Goal: Task Accomplishment & Management: Manage account settings

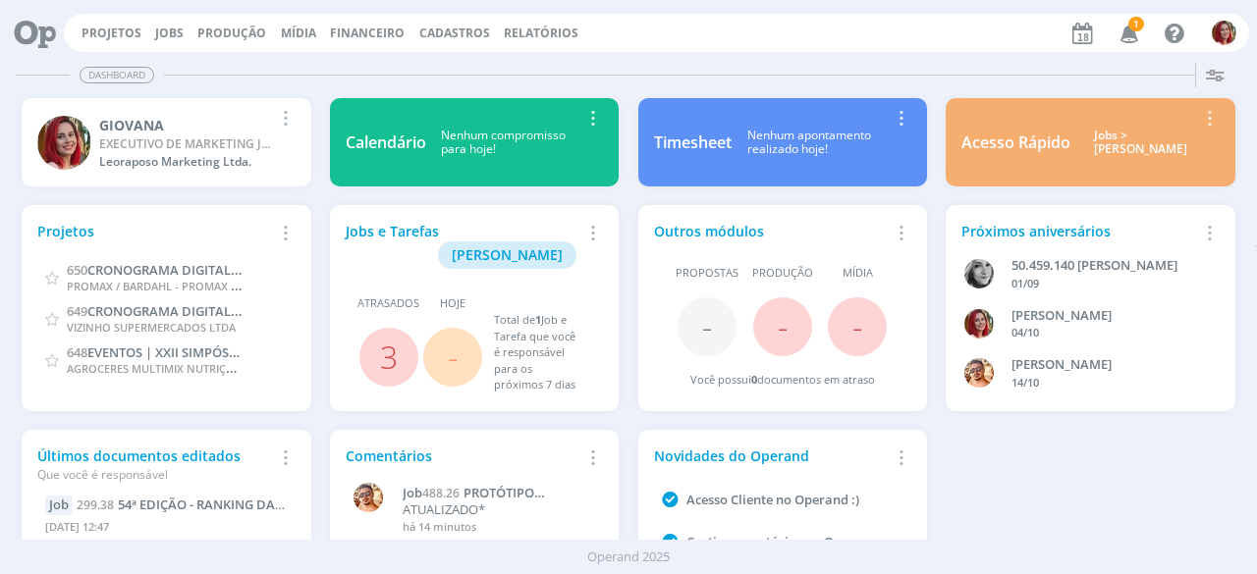
click at [1135, 26] on span "1" at bounding box center [1136, 24] width 16 height 15
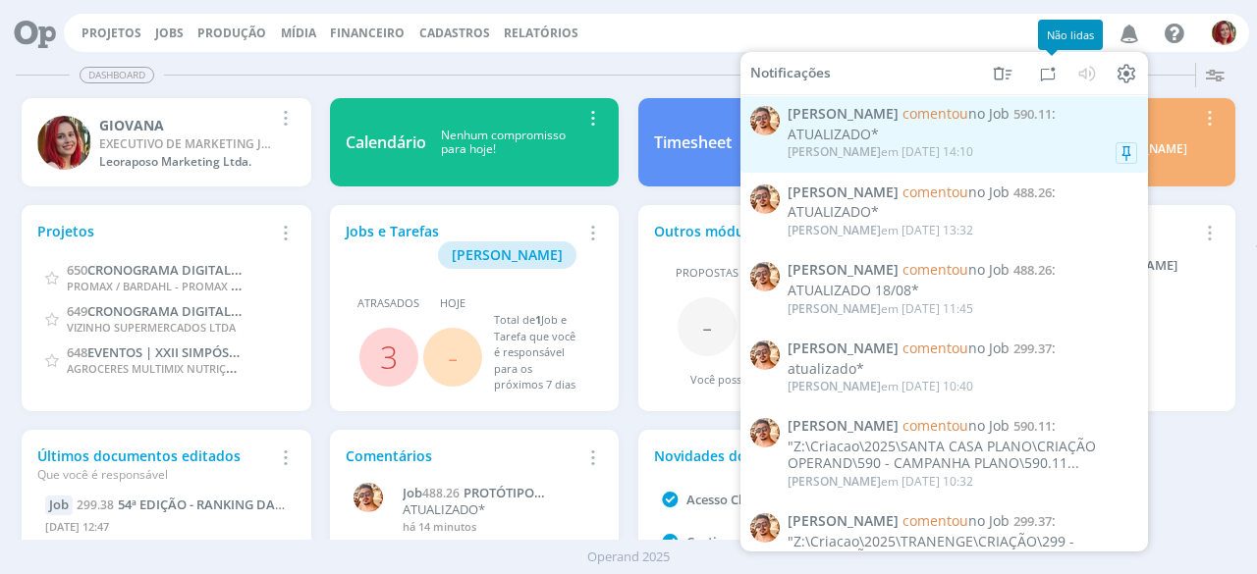
click at [939, 128] on div "ATUALIZADO*" at bounding box center [961, 135] width 349 height 17
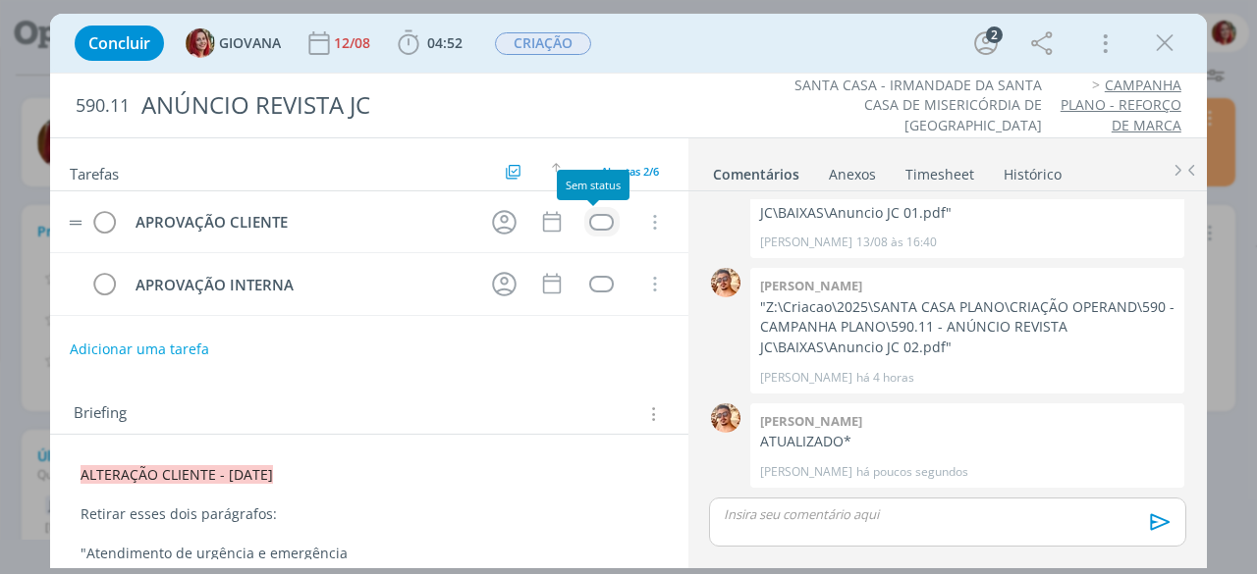
click at [600, 218] on div "dialog" at bounding box center [601, 222] width 25 height 17
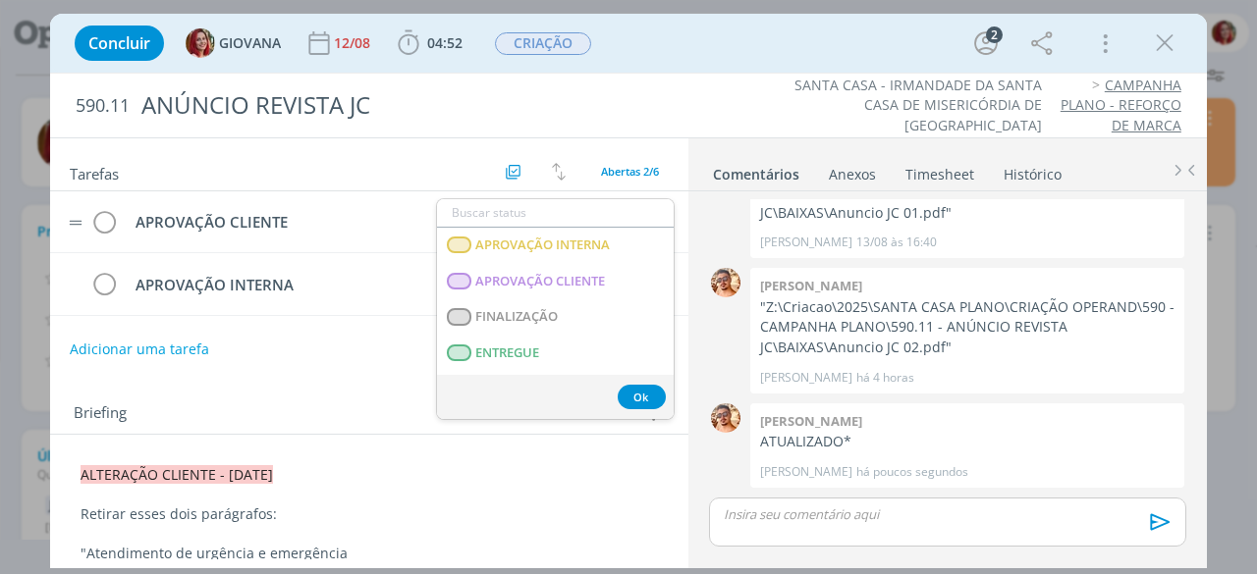
scroll to position [295, 0]
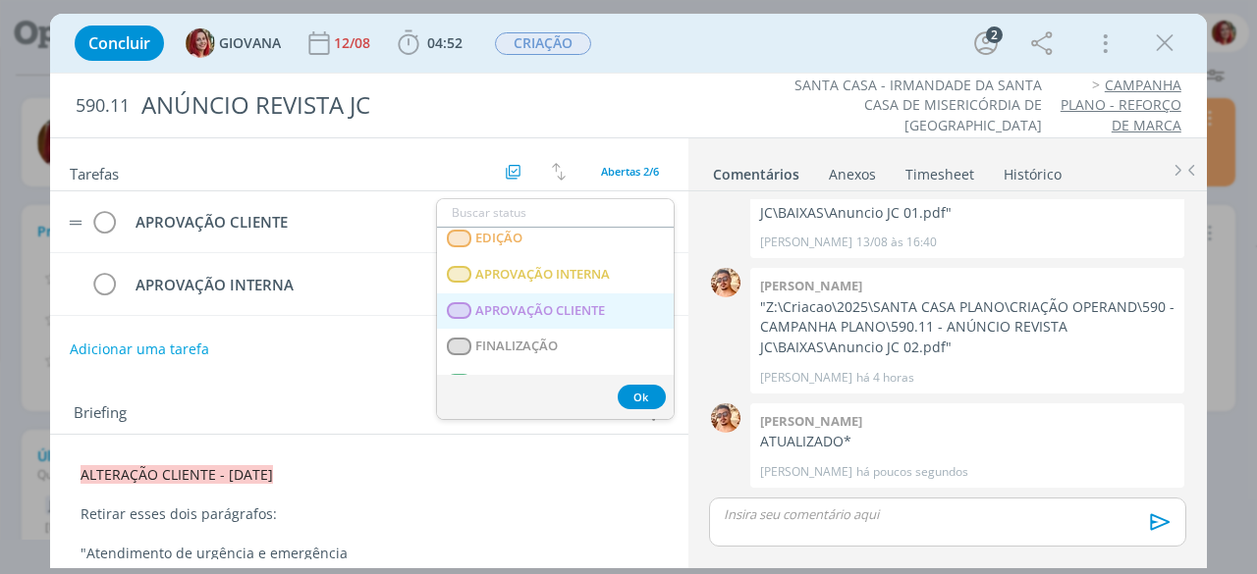
click at [583, 294] on CLIENTE "APROVAÇÃO CLIENTE" at bounding box center [555, 312] width 237 height 36
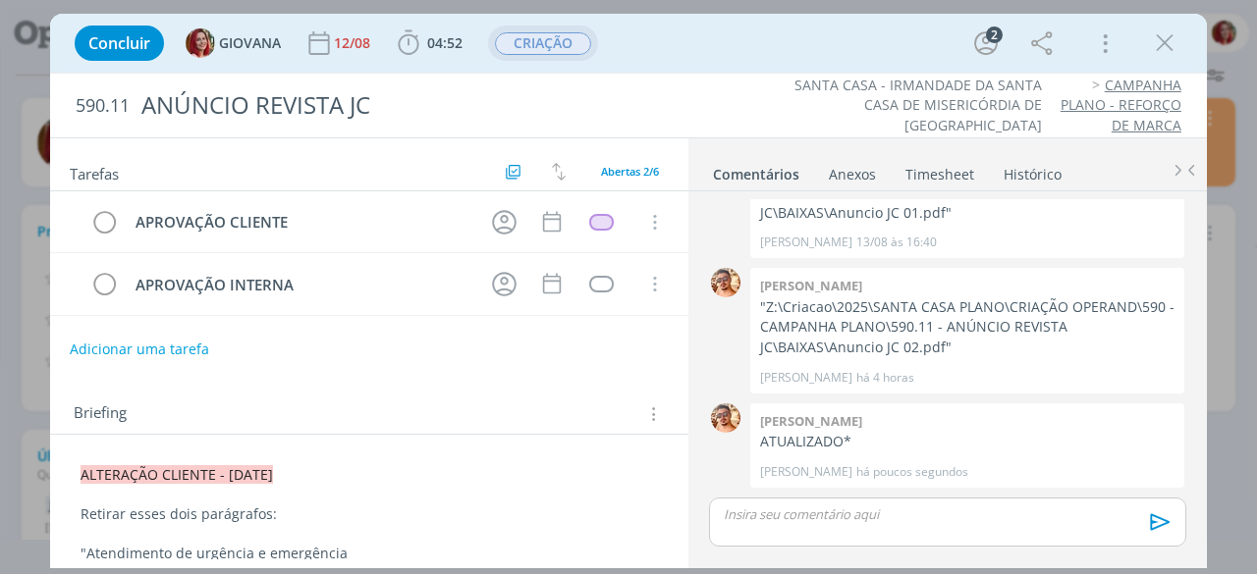
click at [560, 54] on span "CRIAÇÃO" at bounding box center [543, 43] width 96 height 23
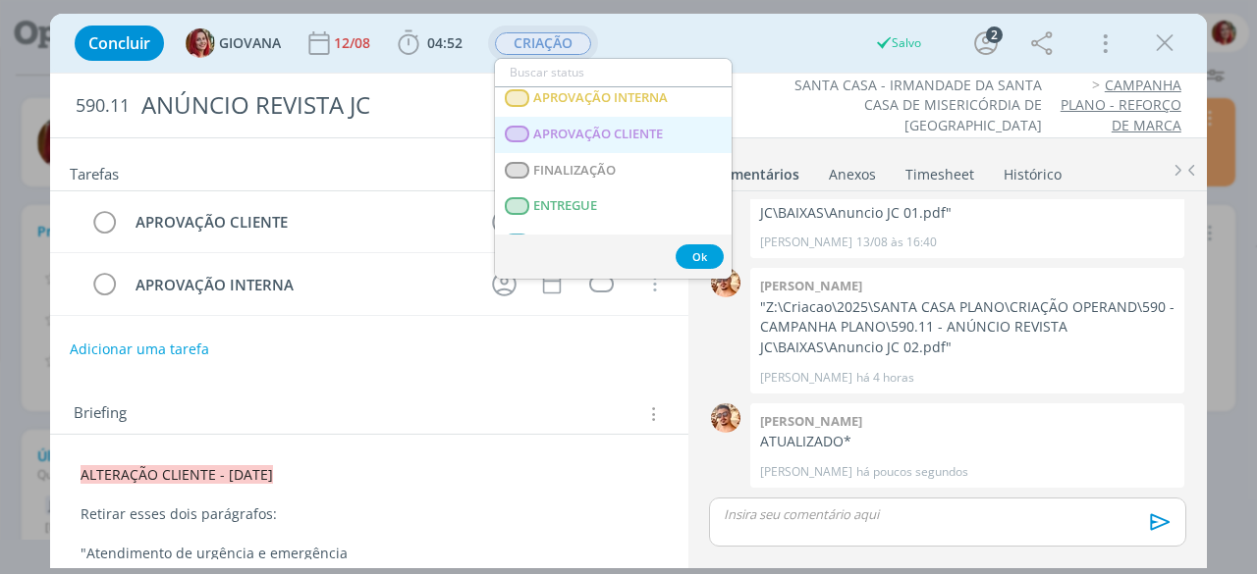
click at [601, 129] on span "APROVAÇÃO CLIENTE" at bounding box center [599, 135] width 130 height 16
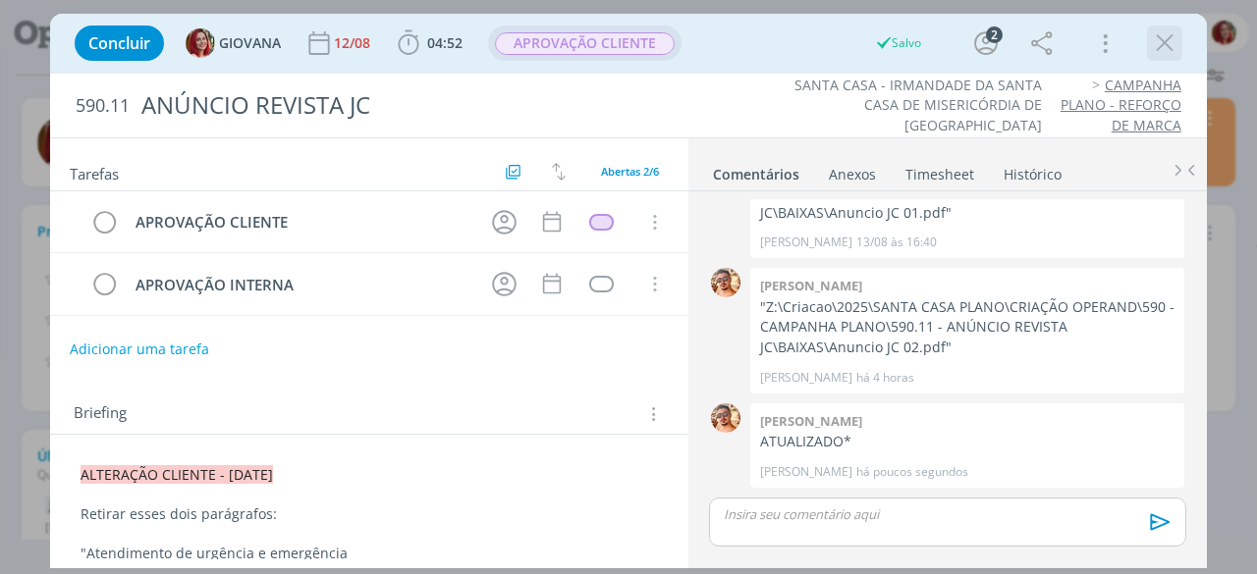
click at [1174, 44] on icon "dialog" at bounding box center [1164, 42] width 29 height 29
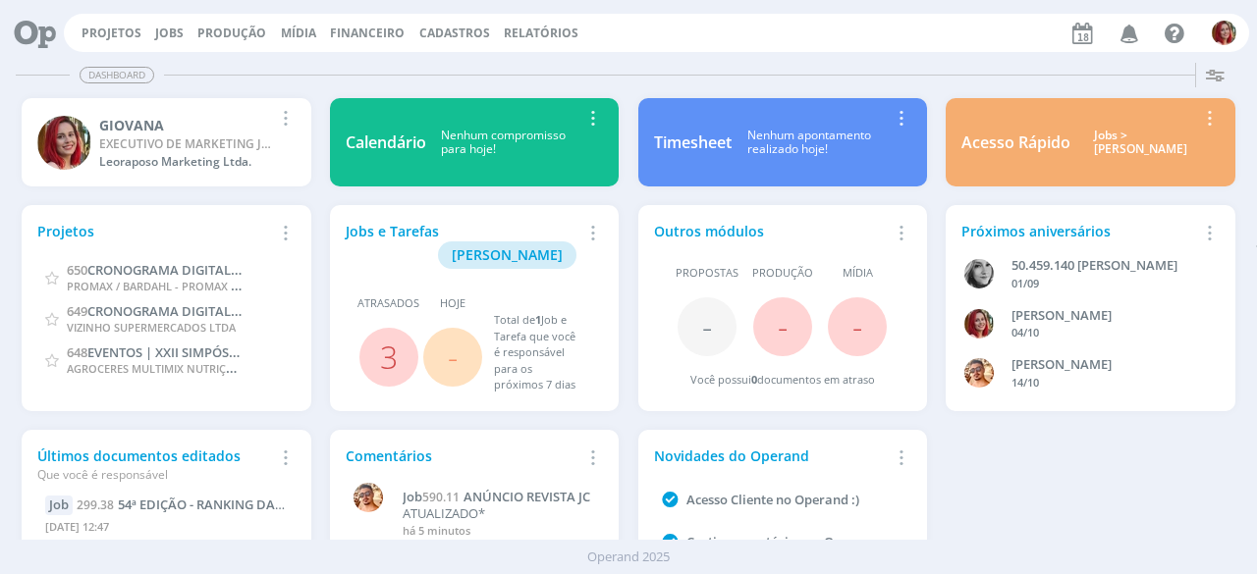
click at [9, 27] on icon at bounding box center [28, 33] width 40 height 38
click at [1173, 39] on icon "button" at bounding box center [1173, 32] width 31 height 31
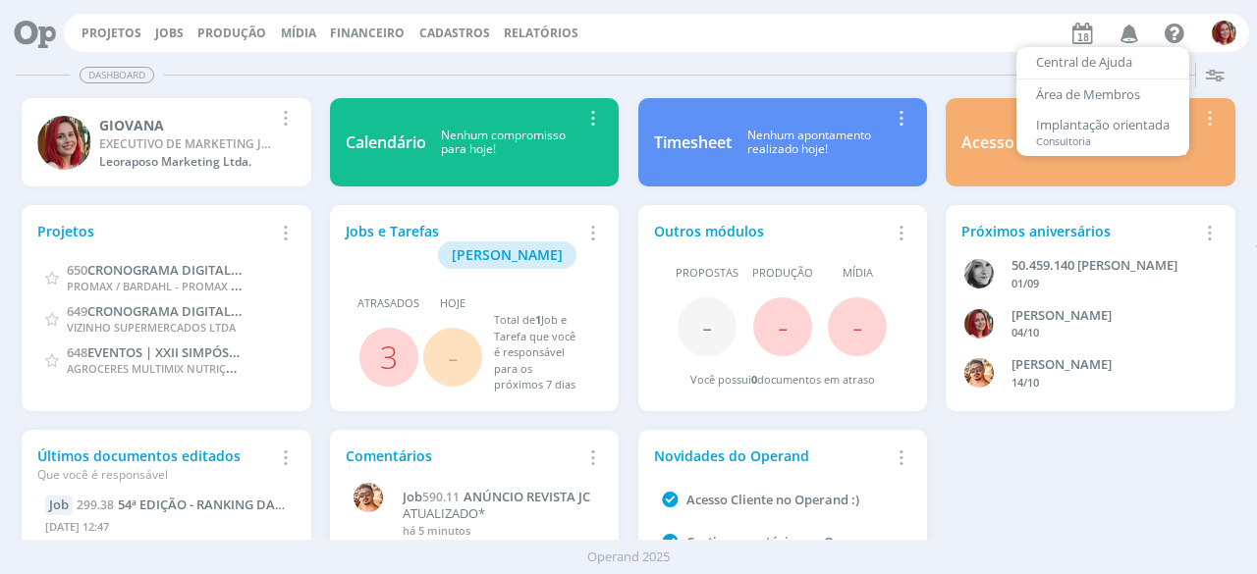
click at [1136, 34] on icon "button" at bounding box center [1129, 32] width 34 height 33
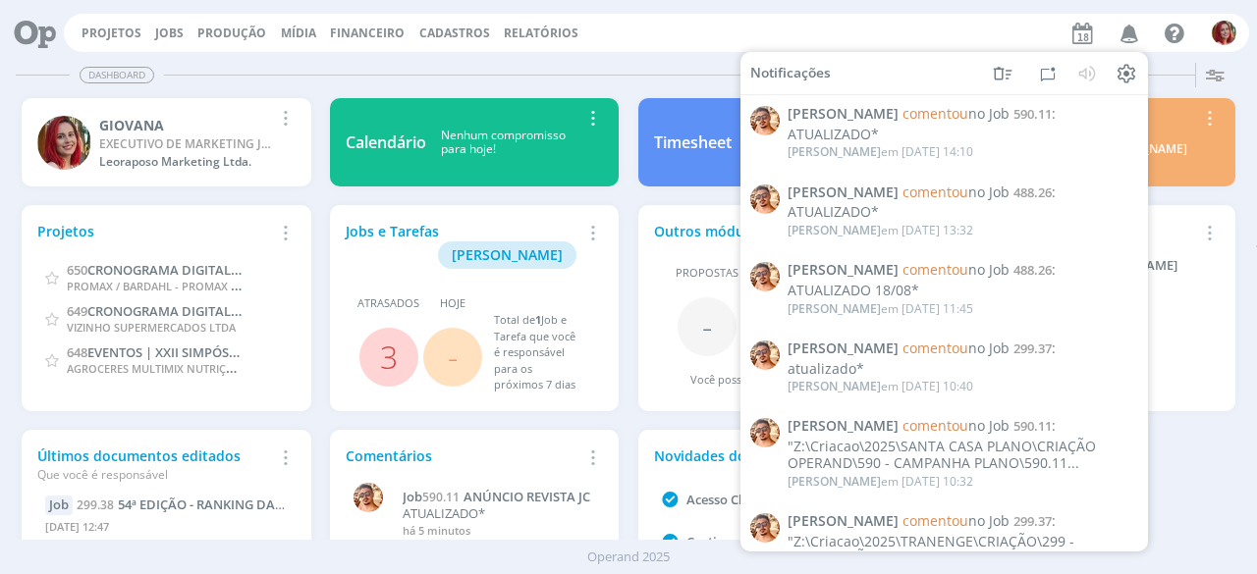
click at [946, 37] on div "Projetos Jobs Produção Mídia Financeiro Cadastros Relatórios Notificações Victo…" at bounding box center [656, 33] width 1185 height 38
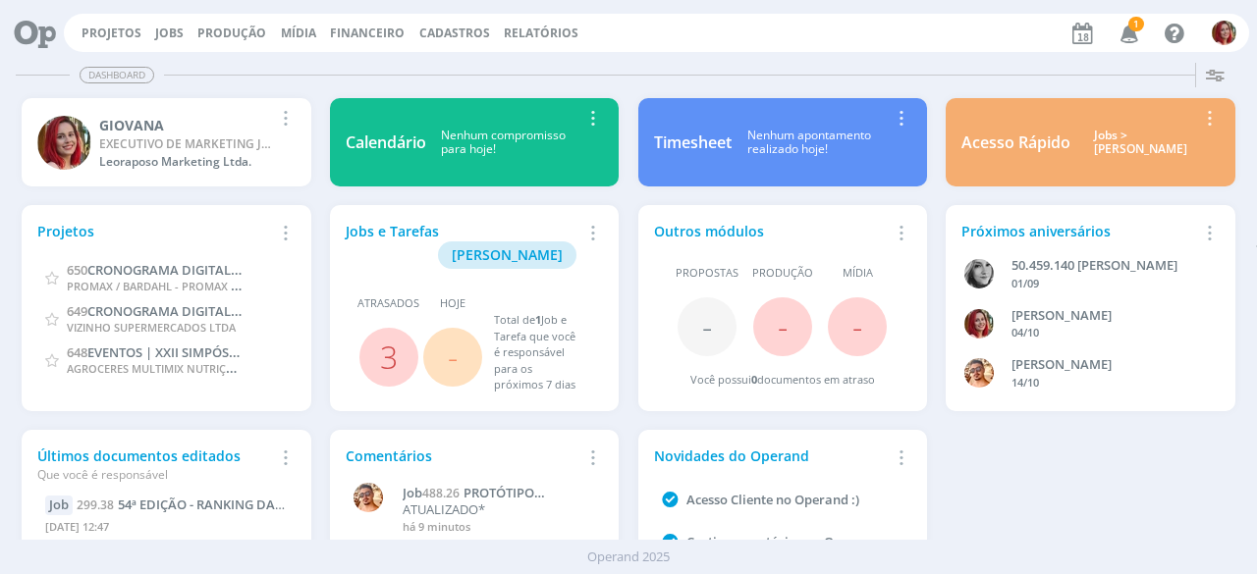
click at [1127, 27] on icon "button" at bounding box center [1129, 32] width 34 height 33
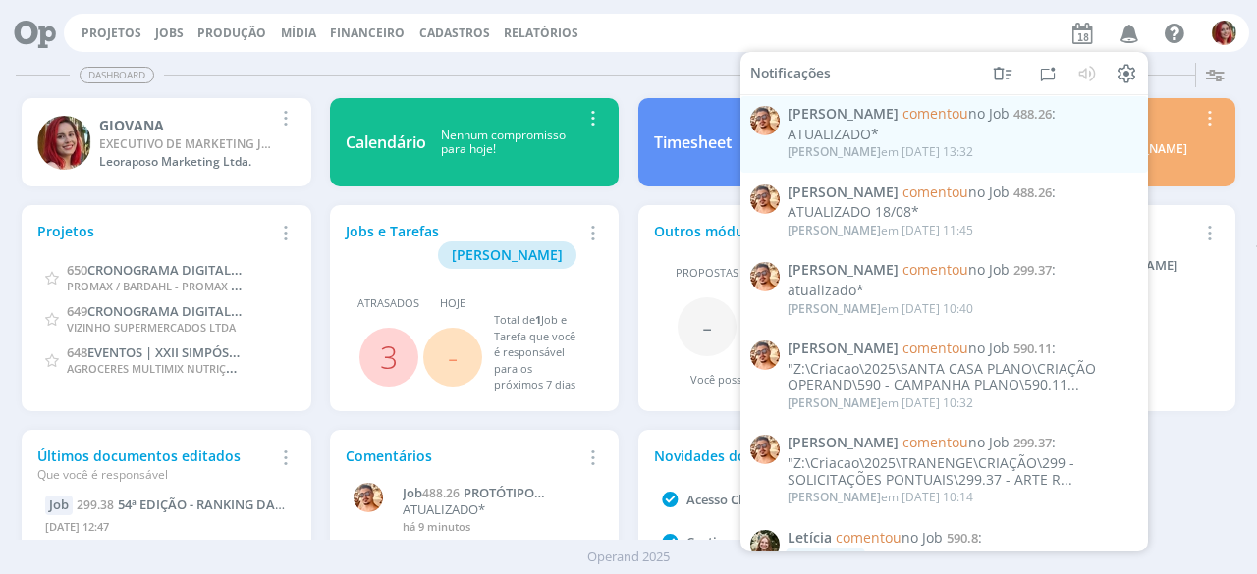
click at [694, 36] on div "Projetos Jobs Produção Mídia Financeiro Cadastros Relatórios Notificações Victo…" at bounding box center [656, 33] width 1185 height 38
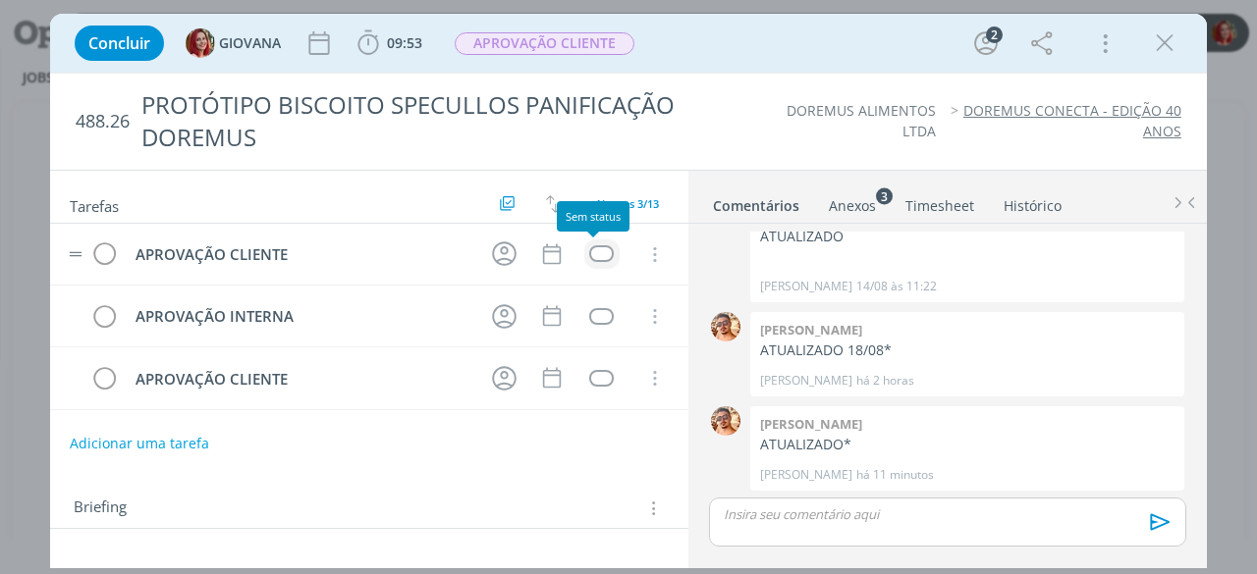
click at [601, 247] on div "dialog" at bounding box center [601, 253] width 25 height 17
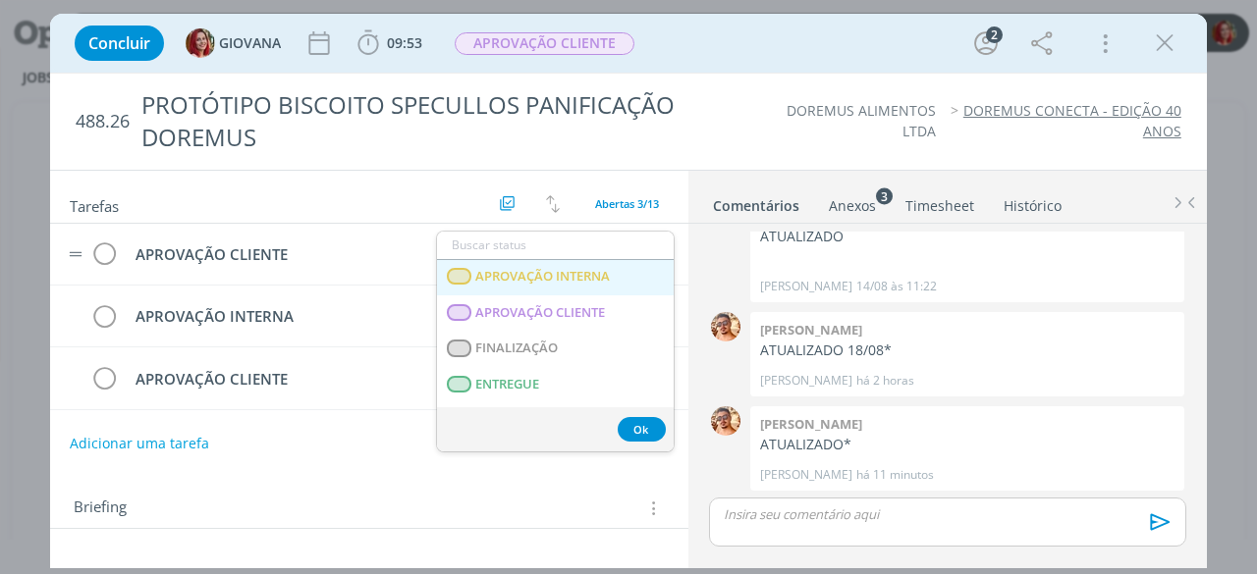
scroll to position [295, 0]
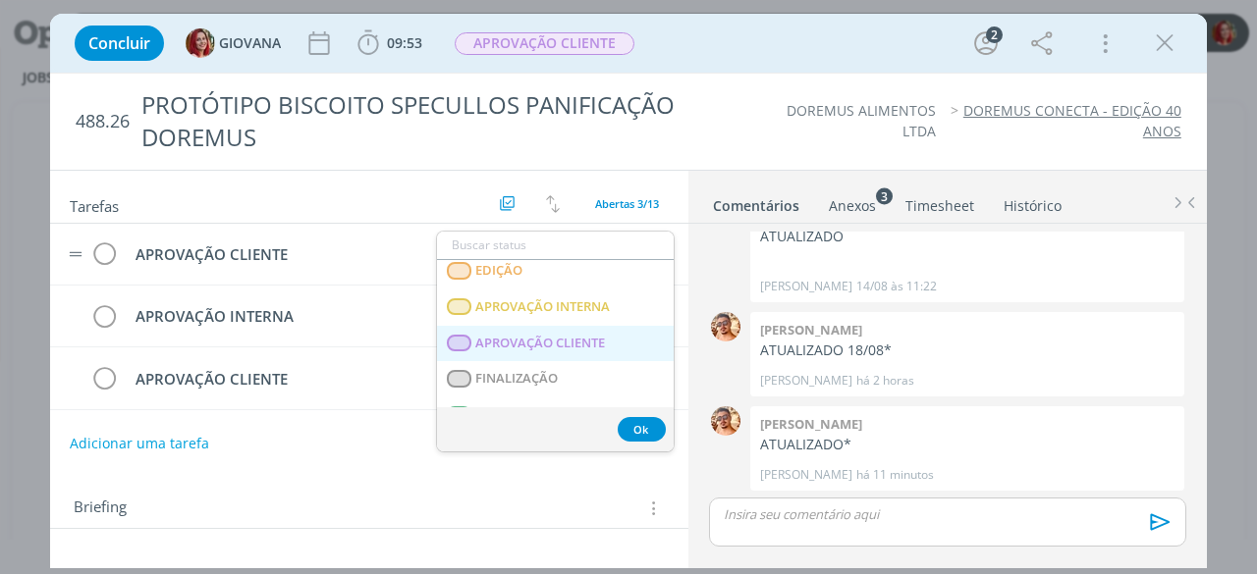
click at [569, 338] on span "APROVAÇÃO CLIENTE" at bounding box center [541, 343] width 130 height 16
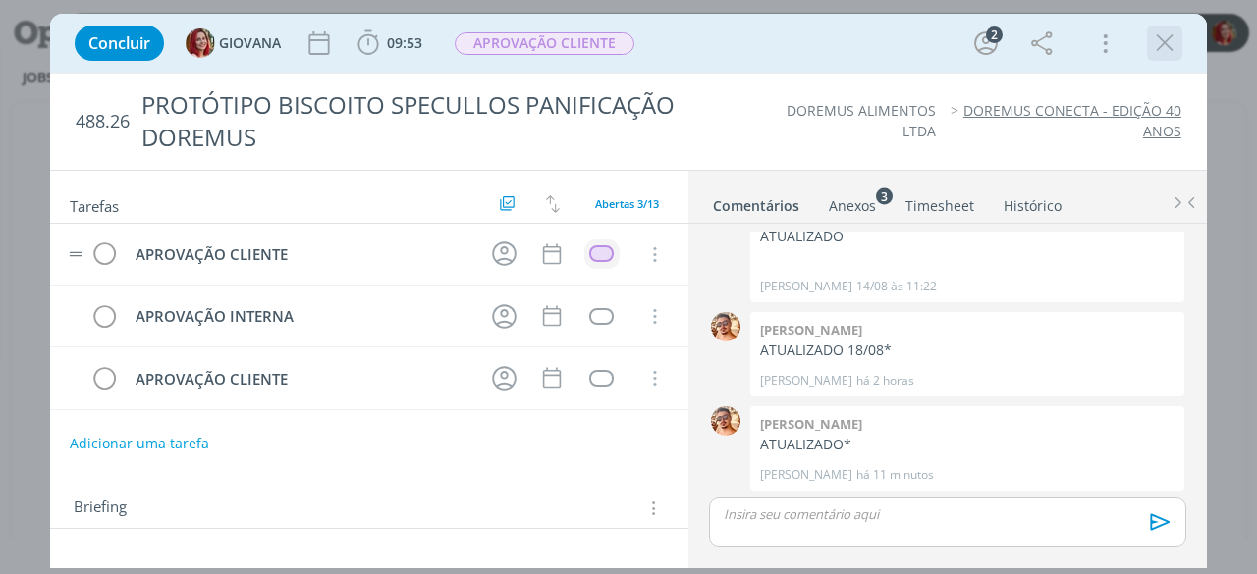
click at [1154, 48] on icon "dialog" at bounding box center [1164, 42] width 29 height 29
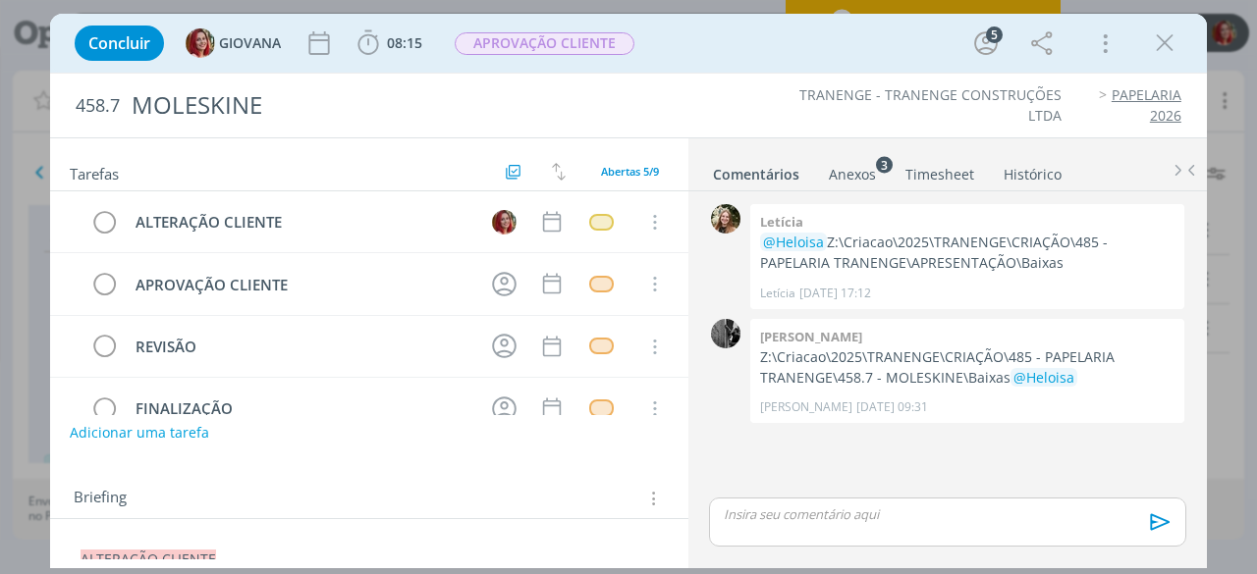
scroll to position [98, 0]
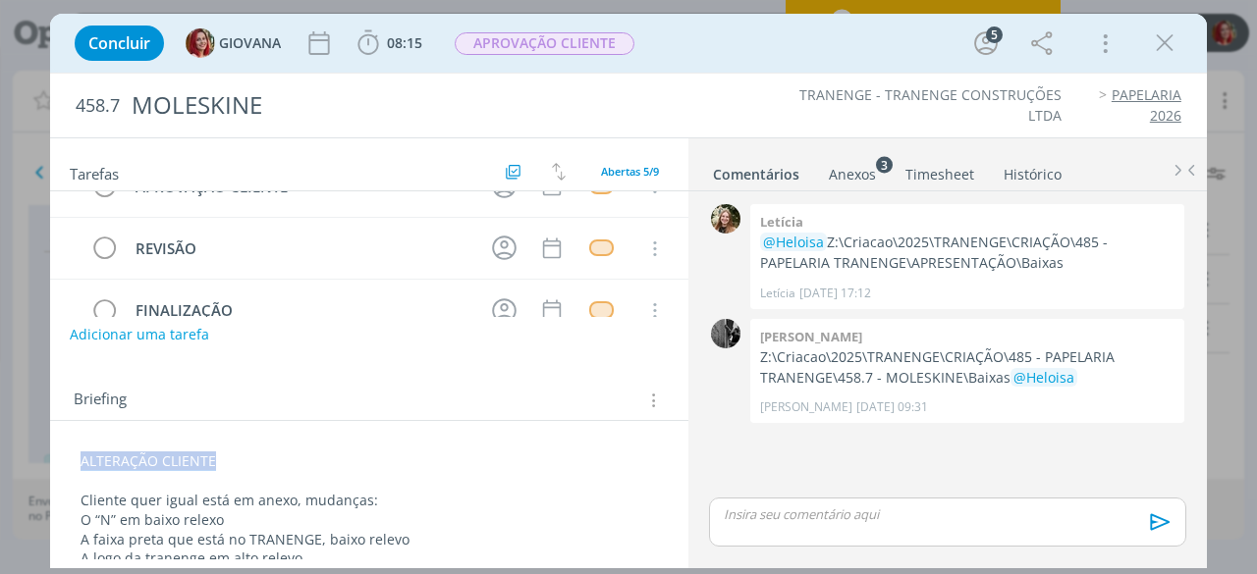
drag, startPoint x: 73, startPoint y: 458, endPoint x: 232, endPoint y: 453, distance: 159.1
copy span "ALTERAÇÃO CLIENTE"
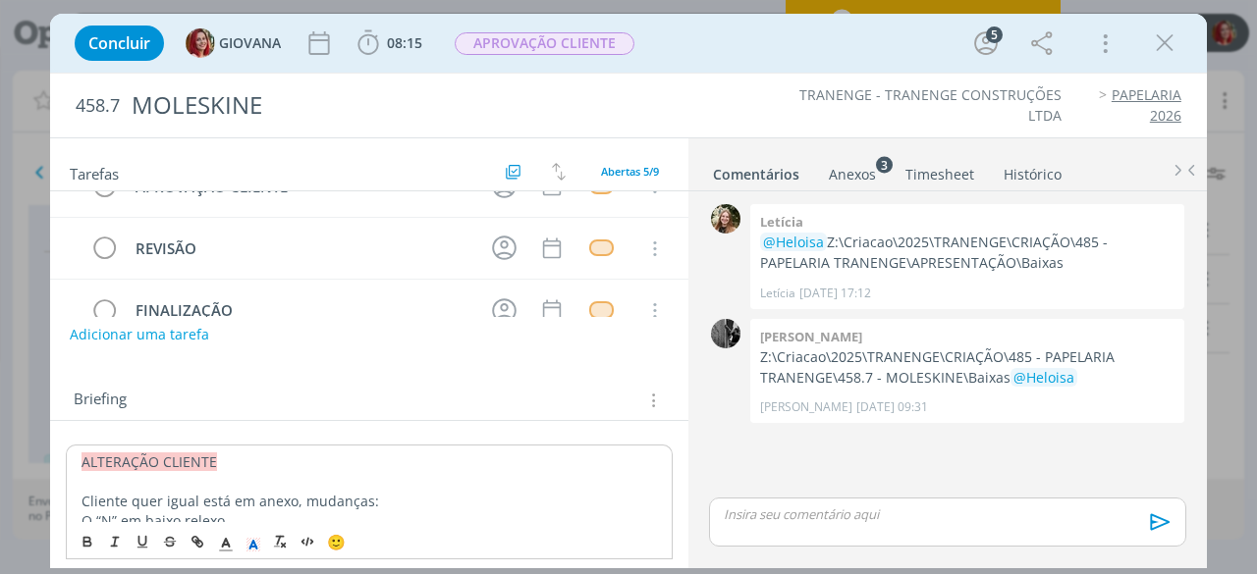
click at [129, 480] on p "dialog" at bounding box center [368, 482] width 575 height 20
click at [81, 464] on span "ALTERAÇÃO CLIENTE" at bounding box center [148, 462] width 135 height 19
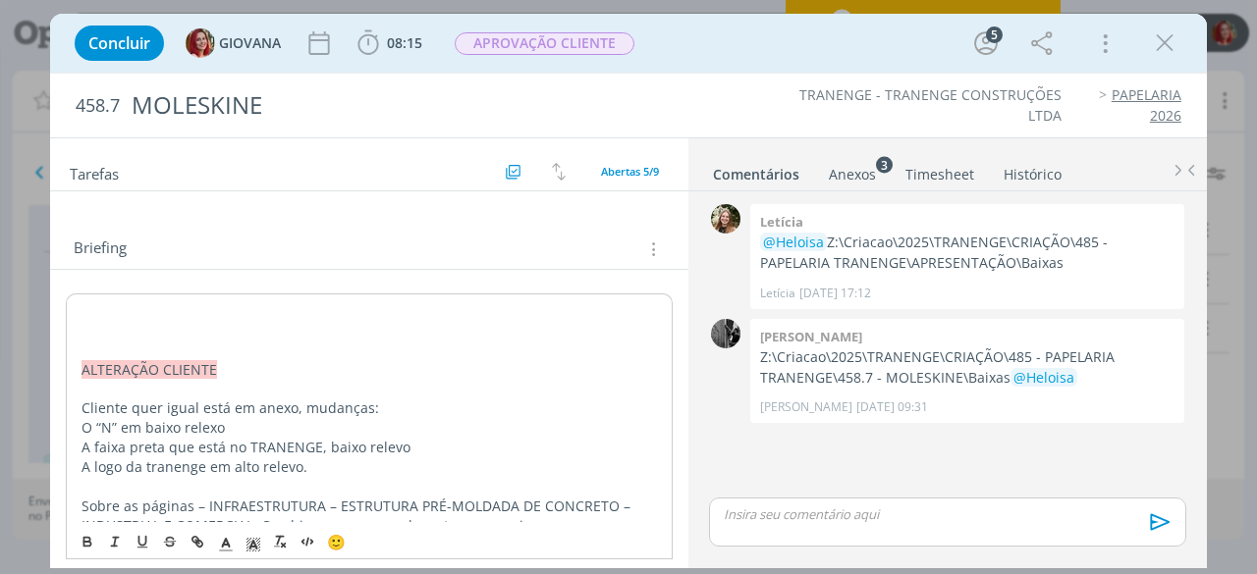
scroll to position [259, 0]
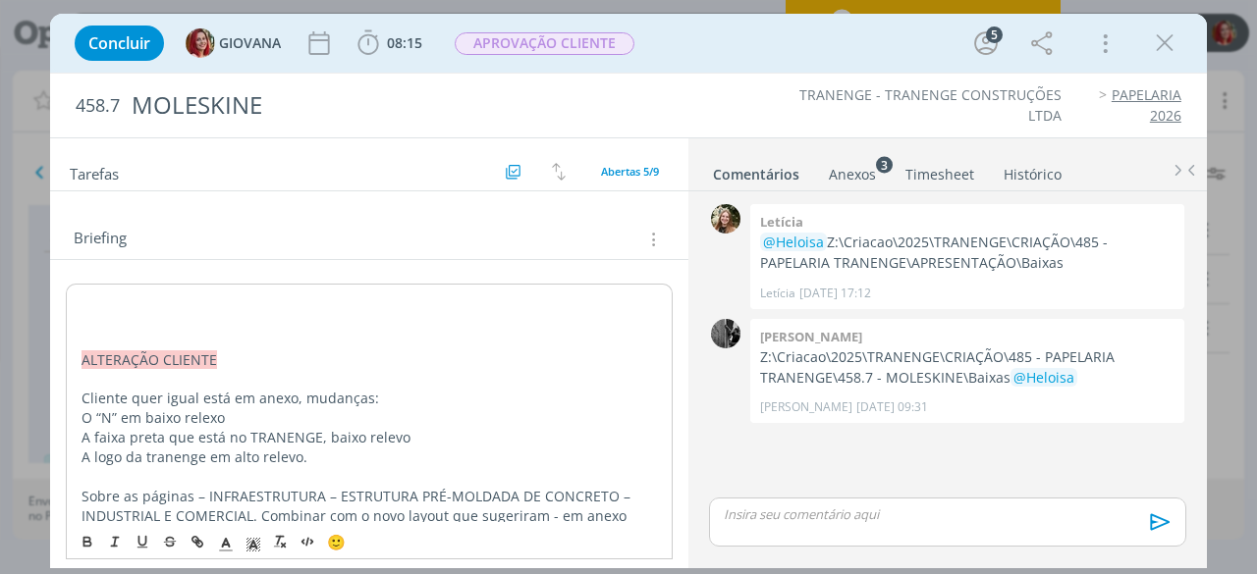
click at [82, 293] on p "dialog" at bounding box center [368, 302] width 575 height 20
click at [141, 331] on p "dialog" at bounding box center [368, 341] width 575 height 20
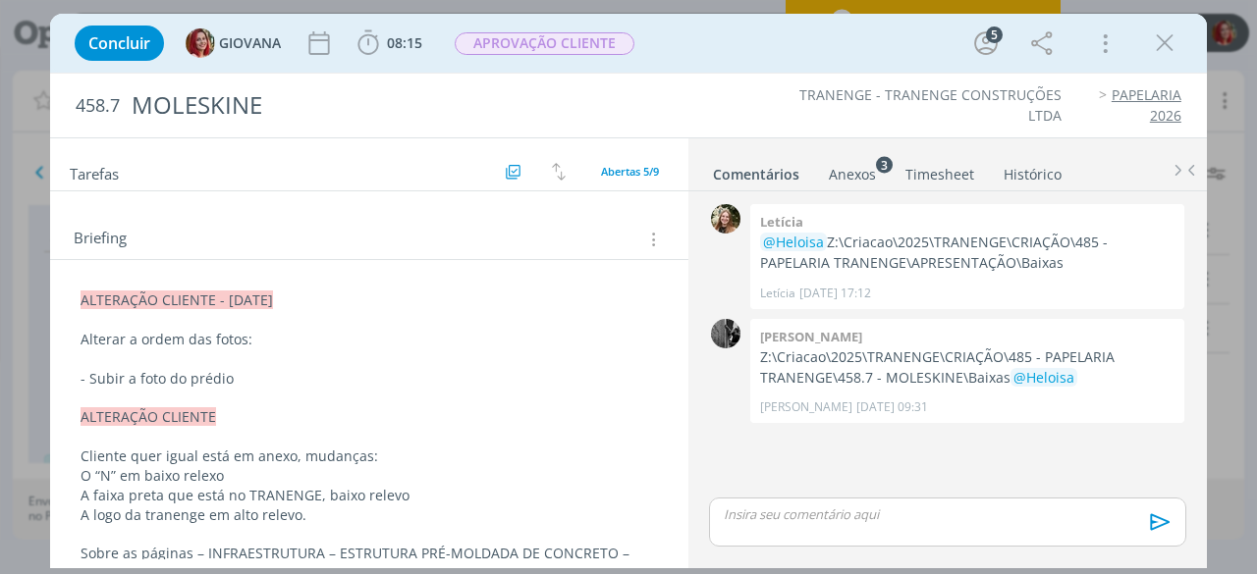
click at [265, 384] on p "- Subir a foto do prédio" at bounding box center [368, 379] width 577 height 20
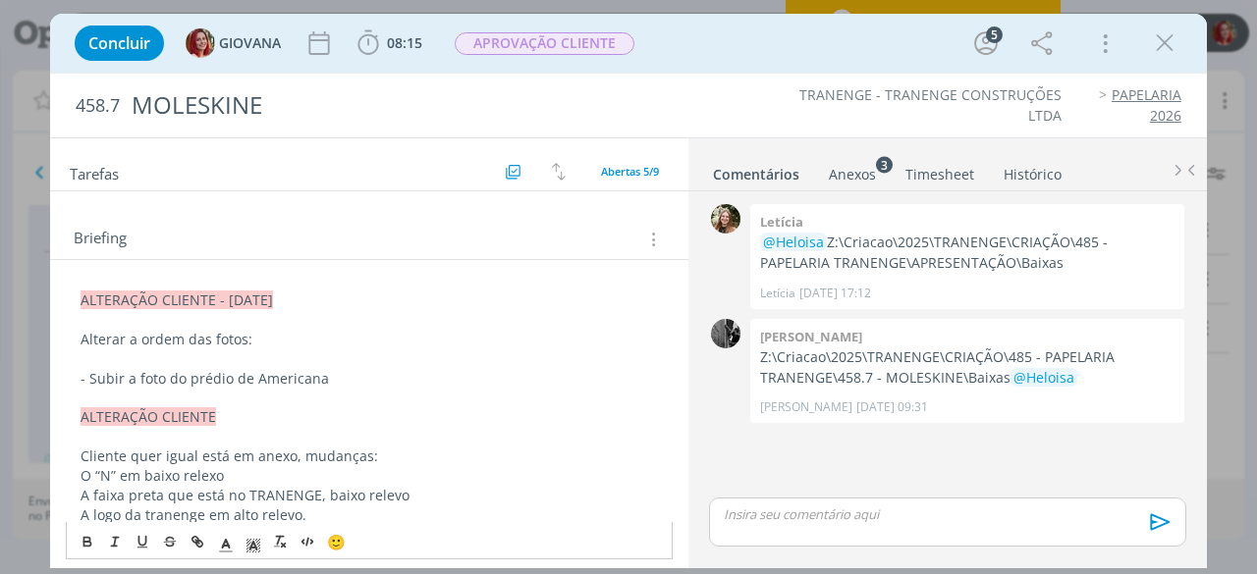
click at [245, 334] on p "Alterar a ordem das fotos:" at bounding box center [368, 340] width 577 height 20
click at [296, 339] on p "Alterar a ordem das fotos (página2):" at bounding box center [368, 340] width 577 height 20
click at [349, 369] on p "- Subir a foto do prédio de Americana" at bounding box center [368, 379] width 577 height 20
click at [359, 376] on p "- Subir a foto do prédio de Americana" at bounding box center [368, 379] width 577 height 20
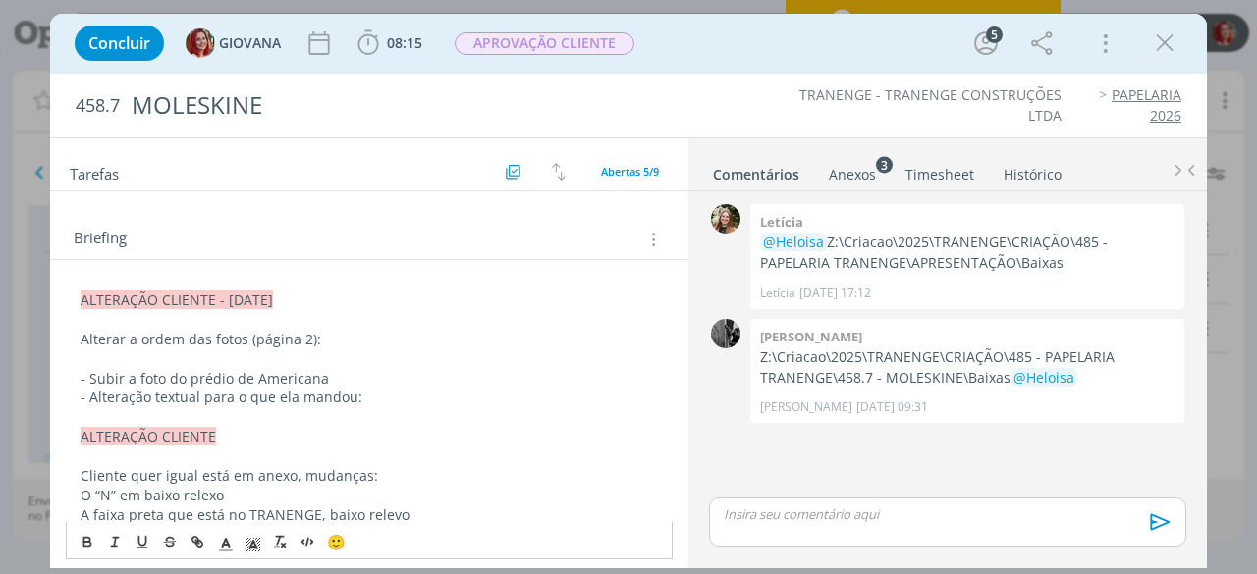
click at [385, 398] on p "- Alteração textual para o que ela mandou:" at bounding box center [368, 398] width 577 height 20
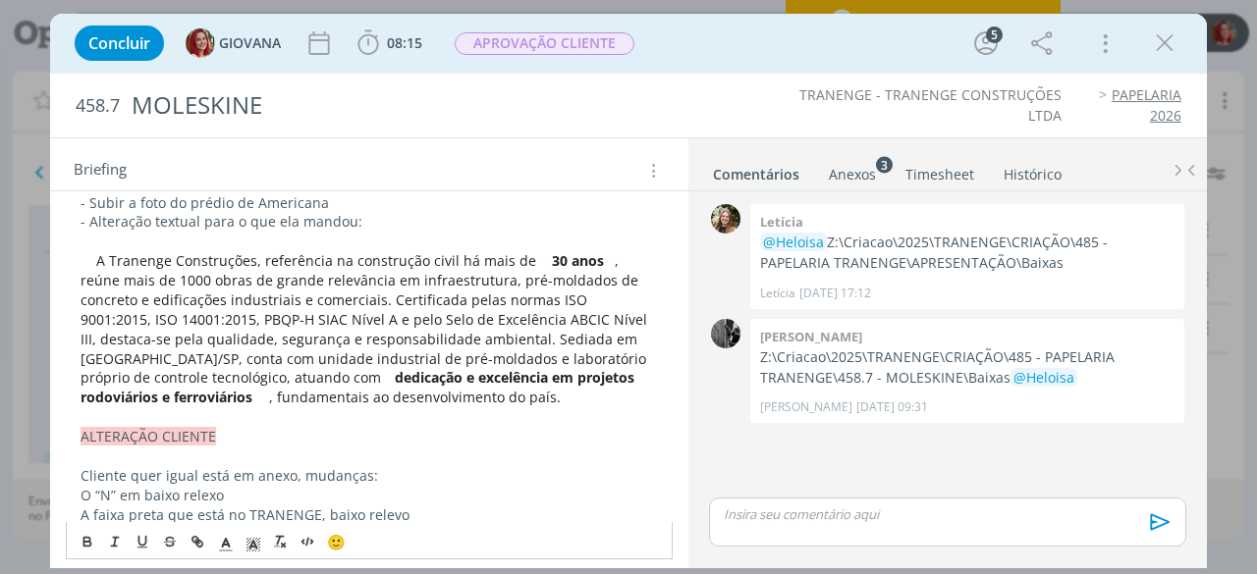
scroll to position [472, 0]
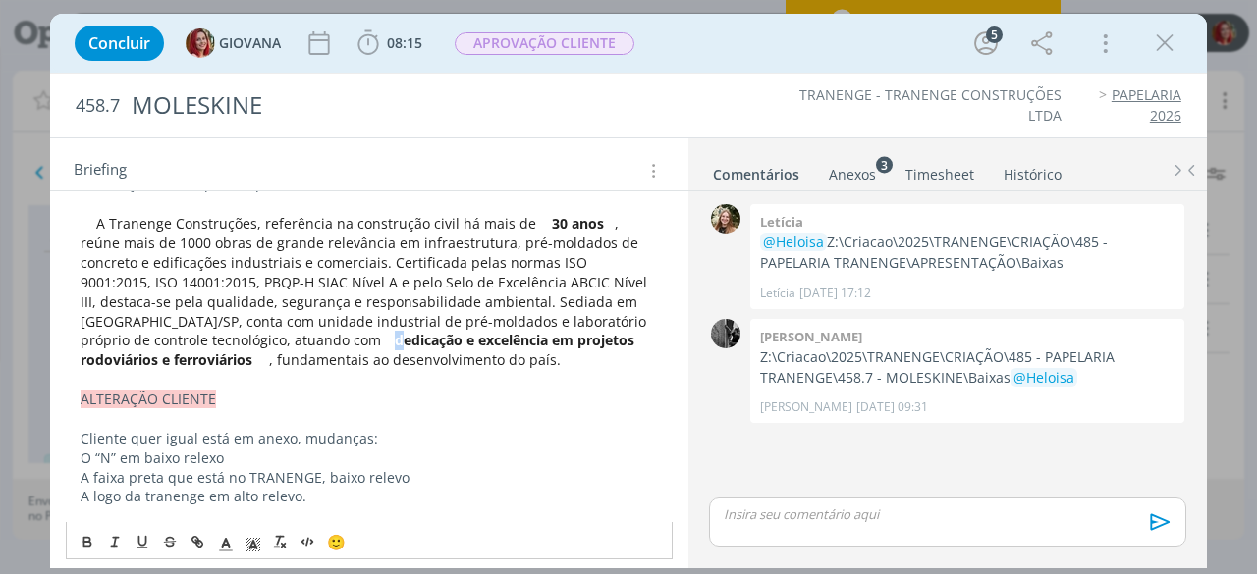
drag, startPoint x: 187, startPoint y: 345, endPoint x: 175, endPoint y: 342, distance: 12.1
click at [175, 342] on p "A Tranenge Construções, referência na construção civil há mais de 30 anos , reú…" at bounding box center [368, 292] width 577 height 156
click at [381, 342] on strong "dialog" at bounding box center [388, 340] width 14 height 19
click at [593, 339] on p "A Tranenge Construções, referência na construção civil há mais de 30 anos , reú…" at bounding box center [368, 292] width 577 height 156
drag, startPoint x: 534, startPoint y: 223, endPoint x: 579, endPoint y: 217, distance: 45.5
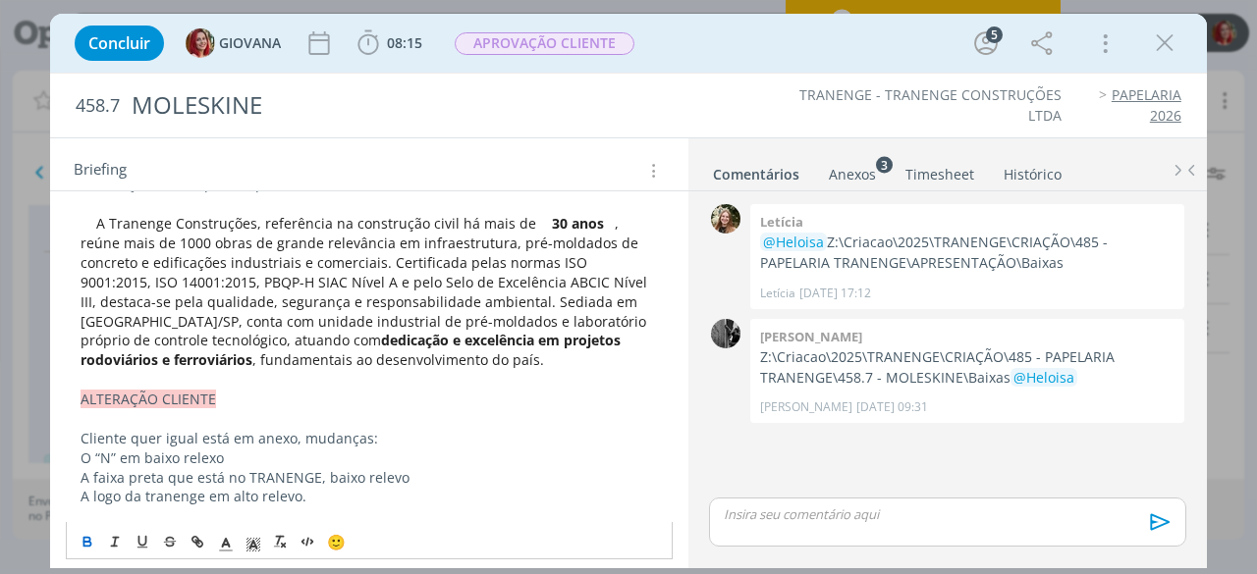
click at [540, 223] on p "A Tranenge Construções, referência na construção civil há mais de 30 anos , reú…" at bounding box center [368, 292] width 577 height 156
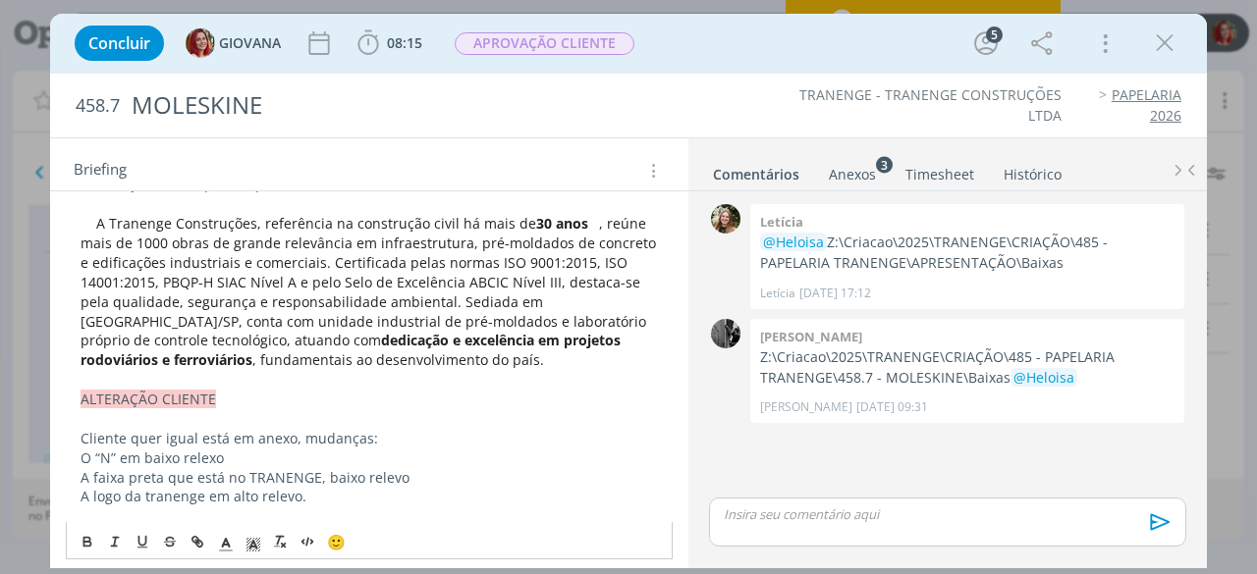
click at [582, 221] on span ", reúne mais de 1000 obras de grande relevância em infraestrutura, pré-moldados…" at bounding box center [369, 281] width 579 height 135
click at [358, 366] on p "A Tranenge Construções, referência na construção civil há mais de 30 anos , reú…" at bounding box center [368, 292] width 577 height 156
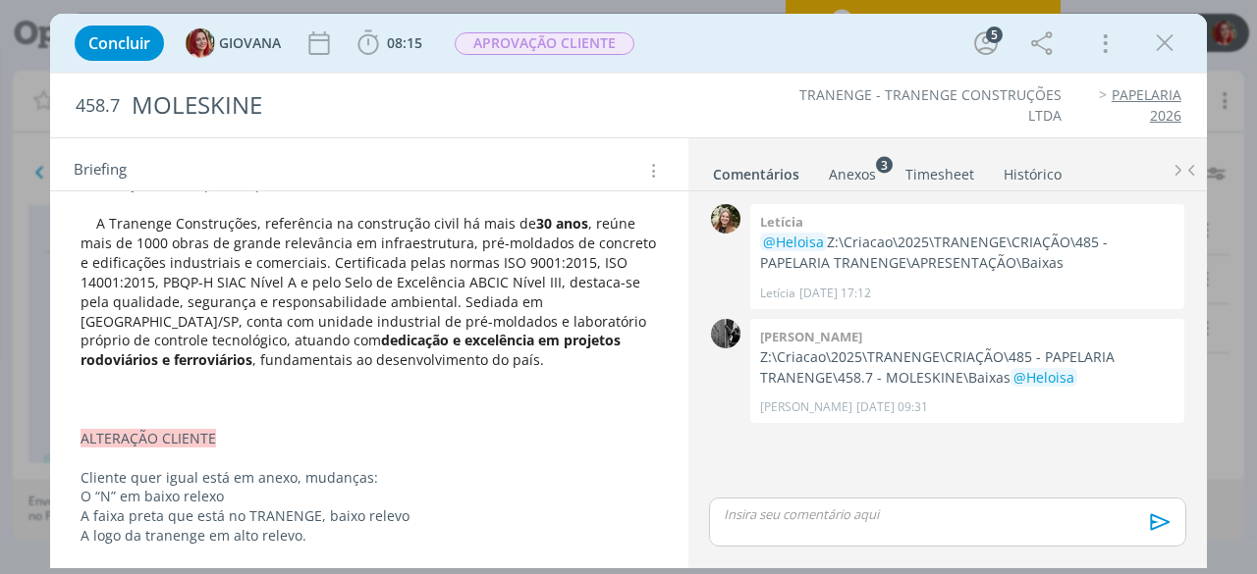
click at [208, 402] on p "﻿" at bounding box center [368, 400] width 577 height 20
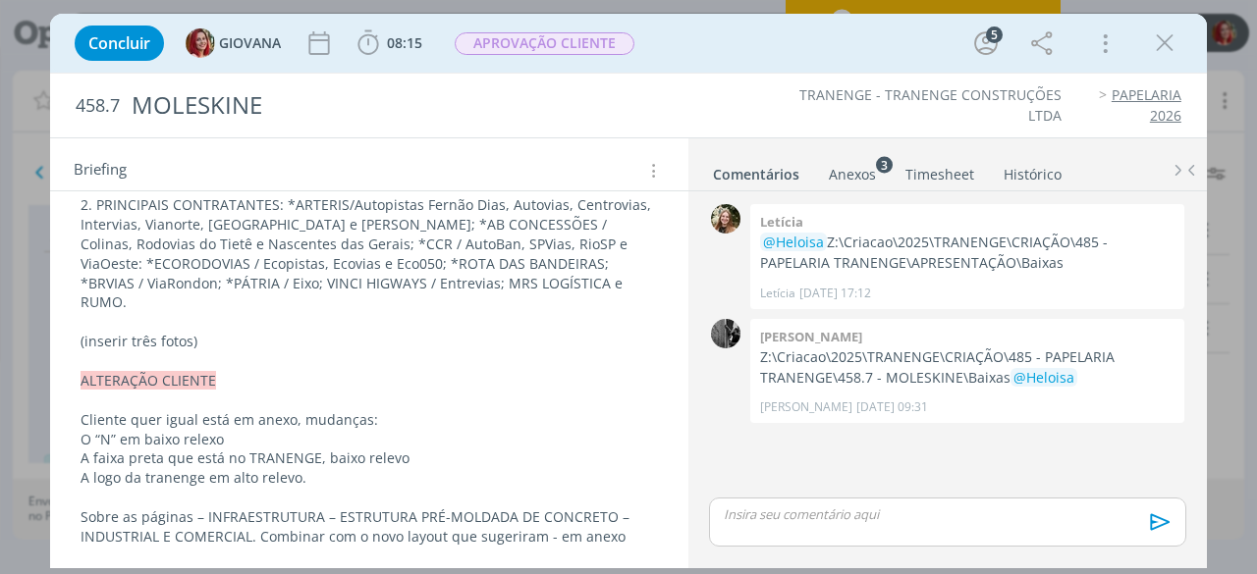
scroll to position [825, 0]
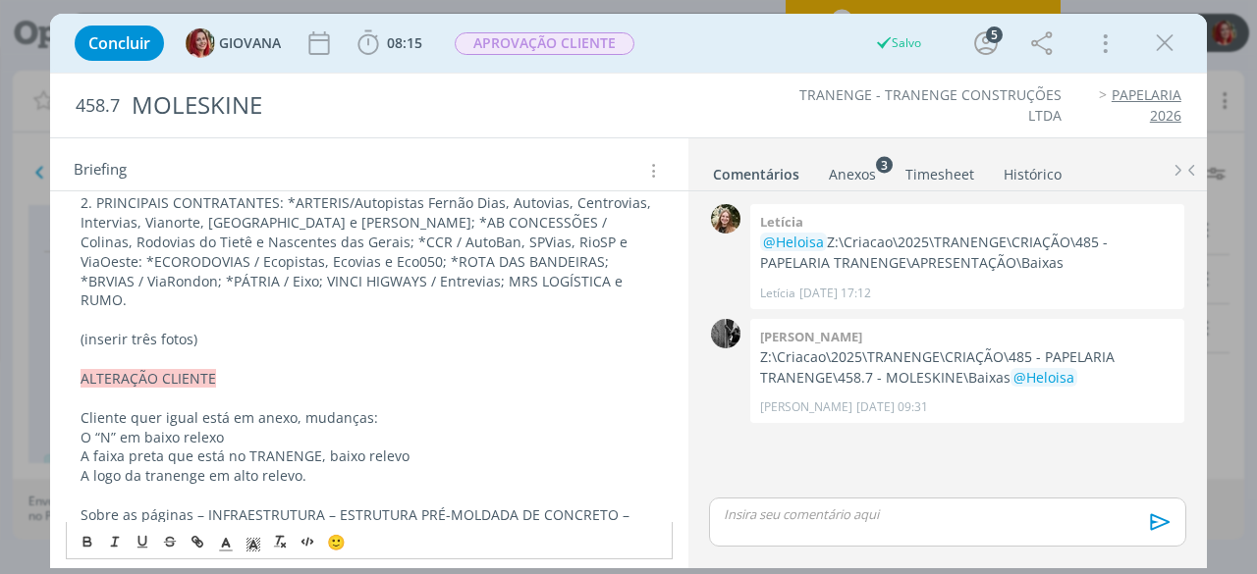
click at [219, 330] on p "(inserir três fotos)" at bounding box center [368, 340] width 577 height 20
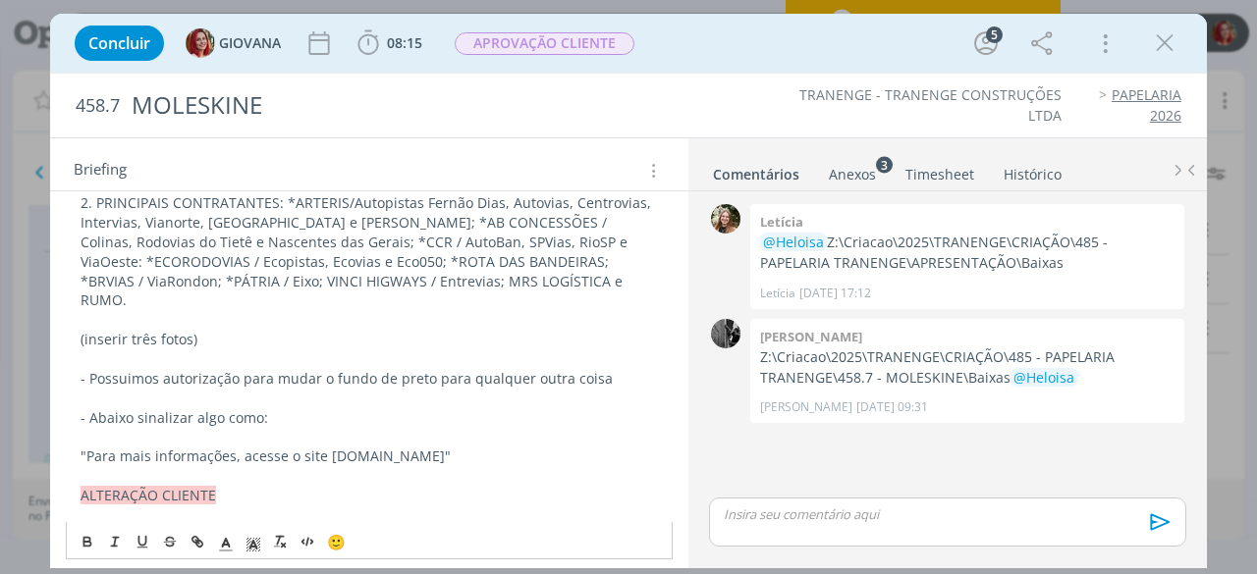
click at [509, 447] on p ""Para mais informações, acesse o site www.tranenge.com.br"" at bounding box center [368, 457] width 577 height 20
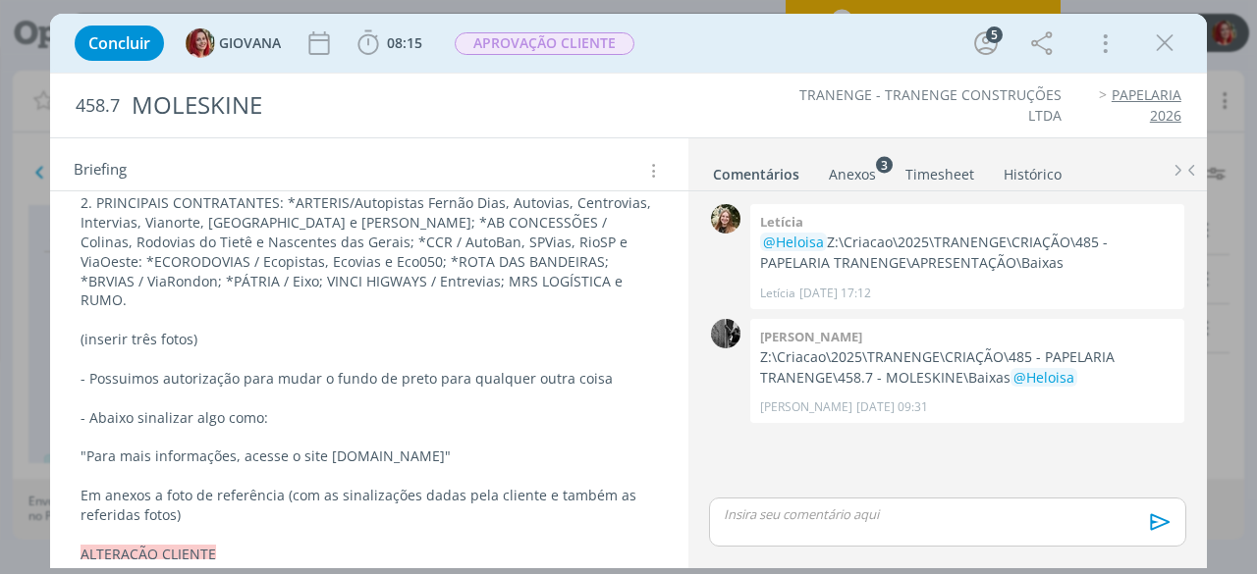
click at [855, 160] on link "Anexos 3" at bounding box center [852, 170] width 49 height 28
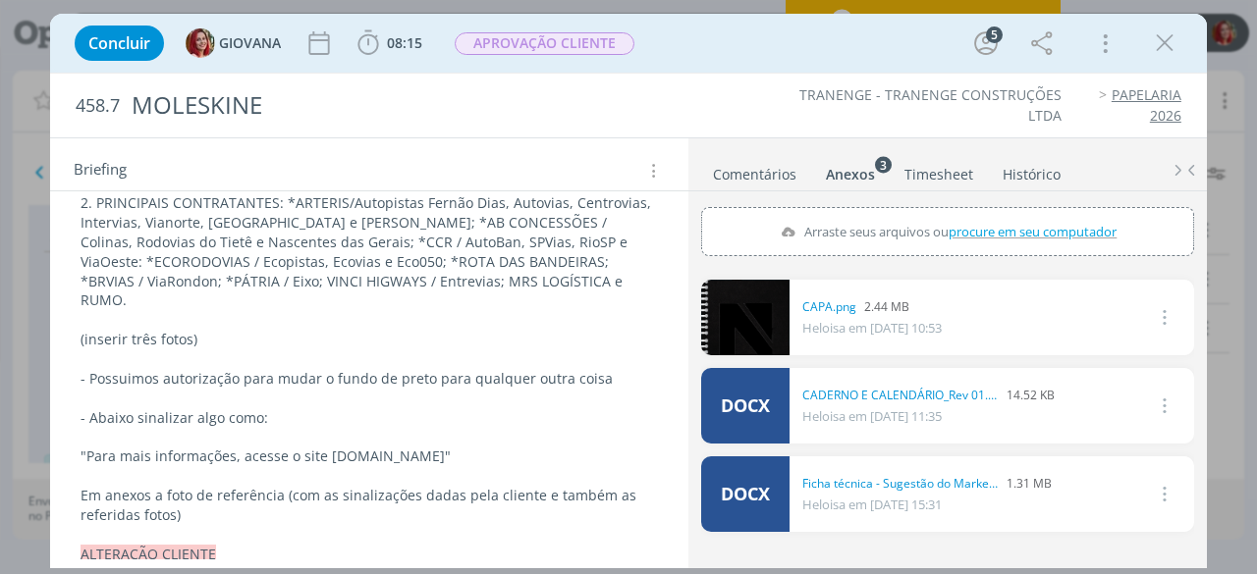
click at [1018, 231] on span "procure em seu computador" at bounding box center [1032, 232] width 168 height 18
click at [1018, 213] on input "Arraste seus arquivos ou procure em seu computador" at bounding box center [947, 210] width 493 height 6
type input "C:\fakepath\referencia sinalizações tranenge.png"
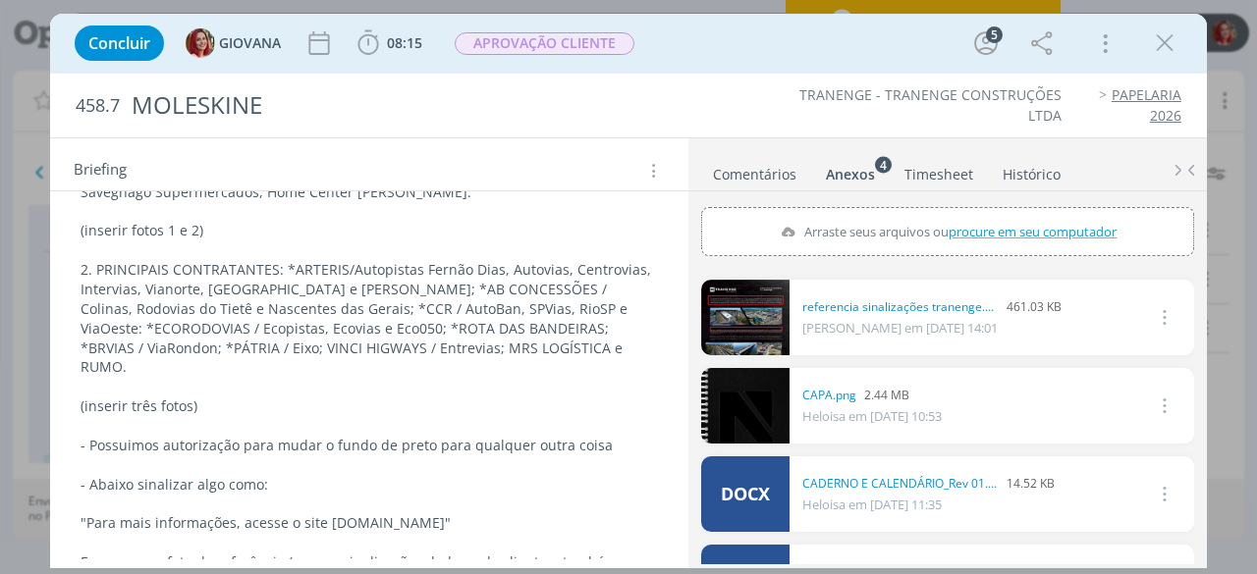
scroll to position [726, 0]
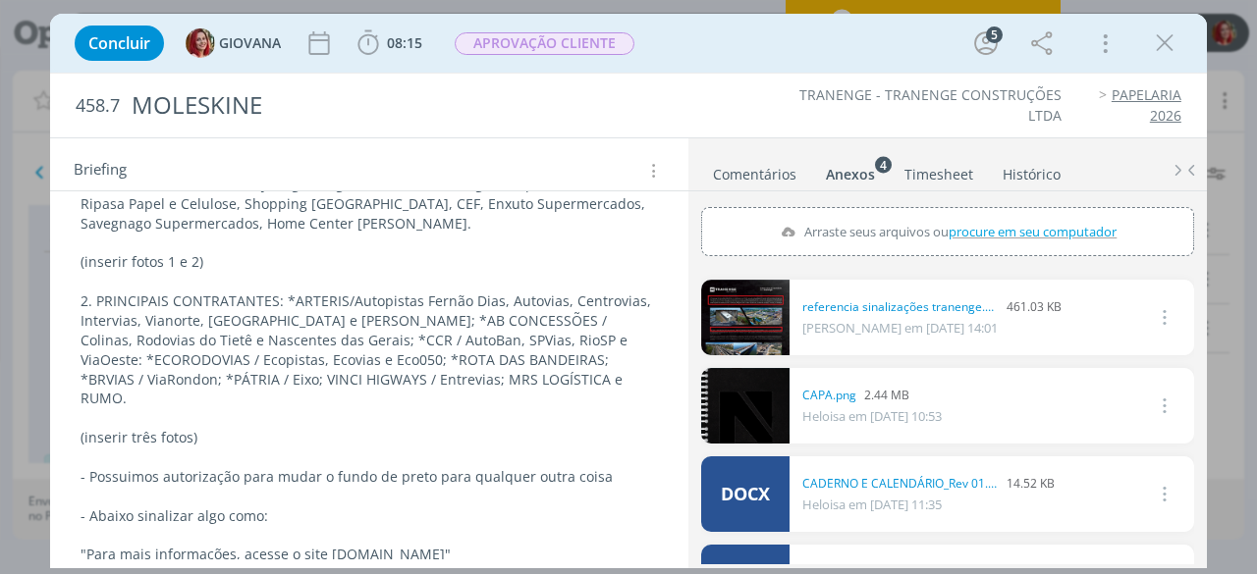
click at [196, 262] on p "(inserir fotos 1 e 2)" at bounding box center [368, 262] width 577 height 20
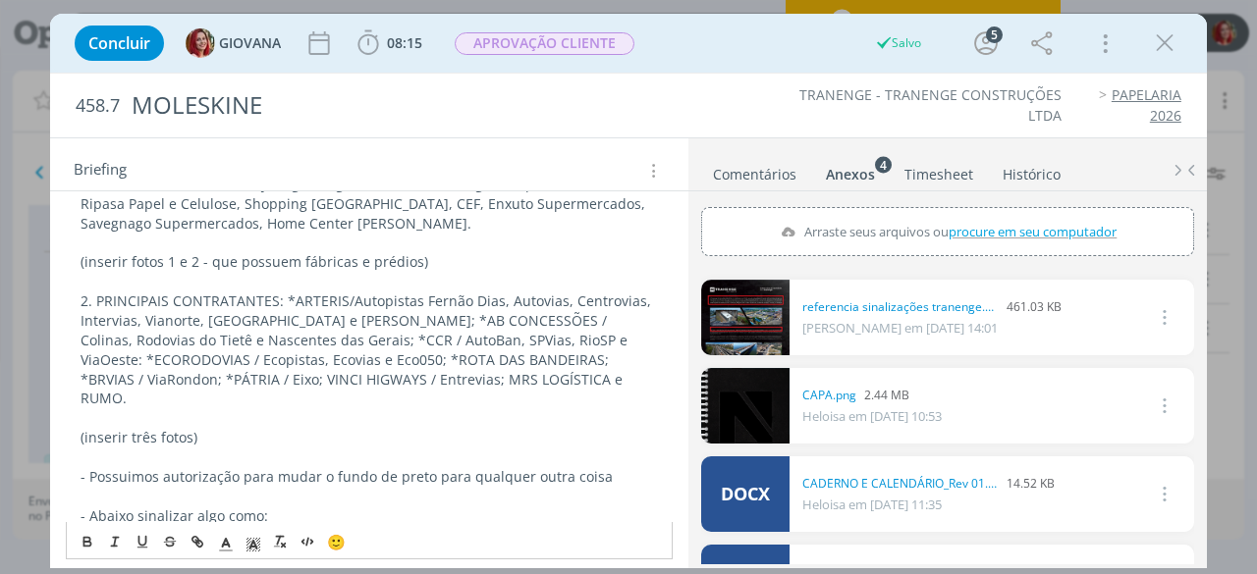
click at [190, 428] on p "(inserir três fotos)" at bounding box center [368, 438] width 577 height 20
click at [128, 428] on p "(inserir três fotos que possuem ponte, rodovia e rio)" at bounding box center [368, 438] width 577 height 20
click at [459, 428] on p "(inserir as três fotos que possuem ponte, rodovia e rio)" at bounding box center [368, 438] width 577 height 20
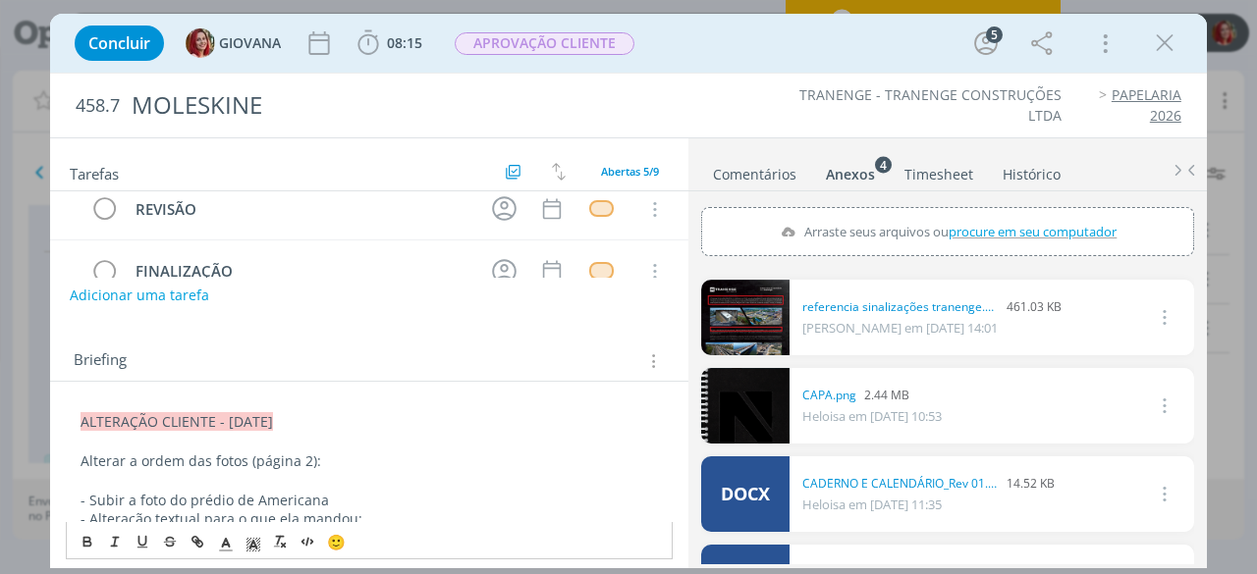
scroll to position [0, 0]
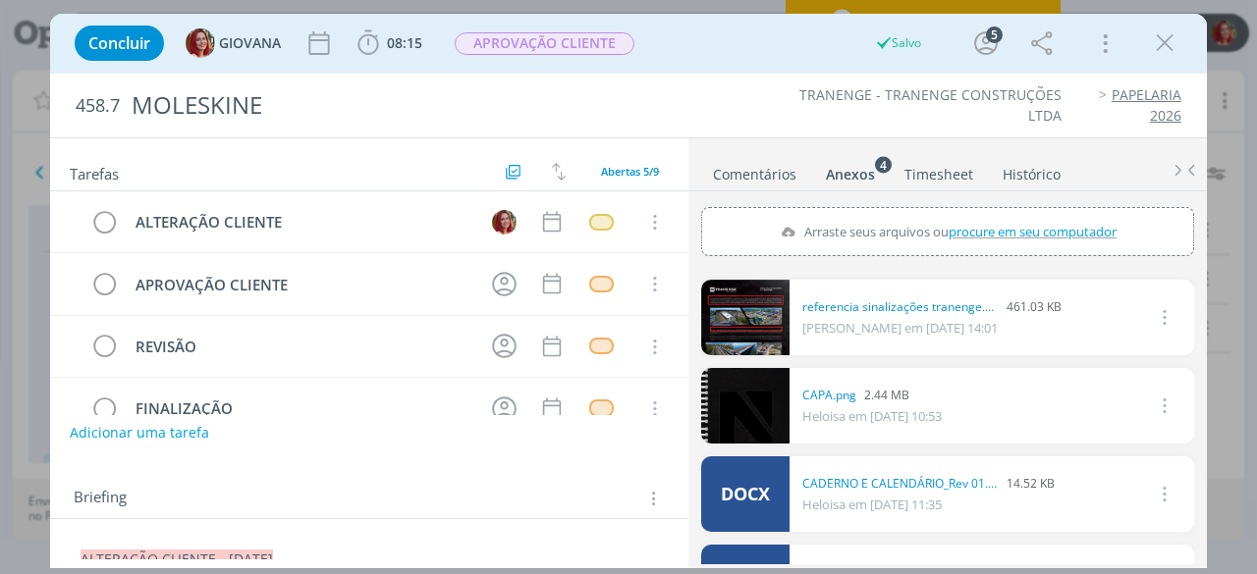
click at [851, 172] on div "Anexos 4" at bounding box center [850, 175] width 49 height 20
click at [978, 223] on span "procure em seu computador" at bounding box center [1032, 232] width 168 height 18
click at [978, 213] on input "Arraste seus arquivos ou procure em seu computador" at bounding box center [947, 210] width 493 height 6
type input "C:\fakepath\DJI_0015.jpg"
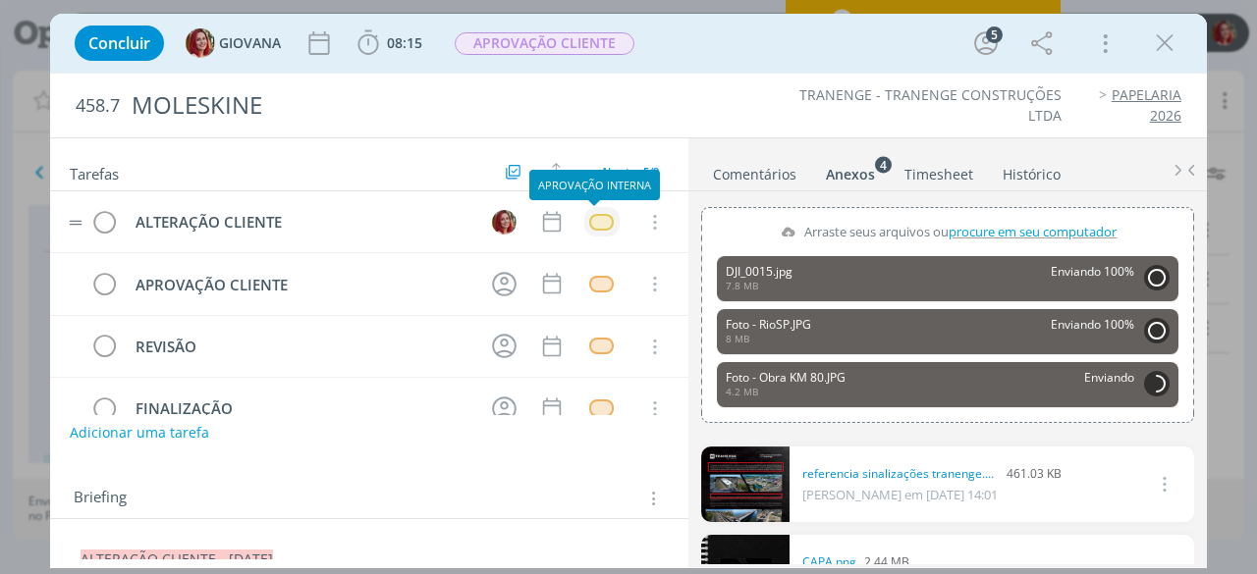
click at [589, 220] on div "dialog" at bounding box center [601, 222] width 25 height 17
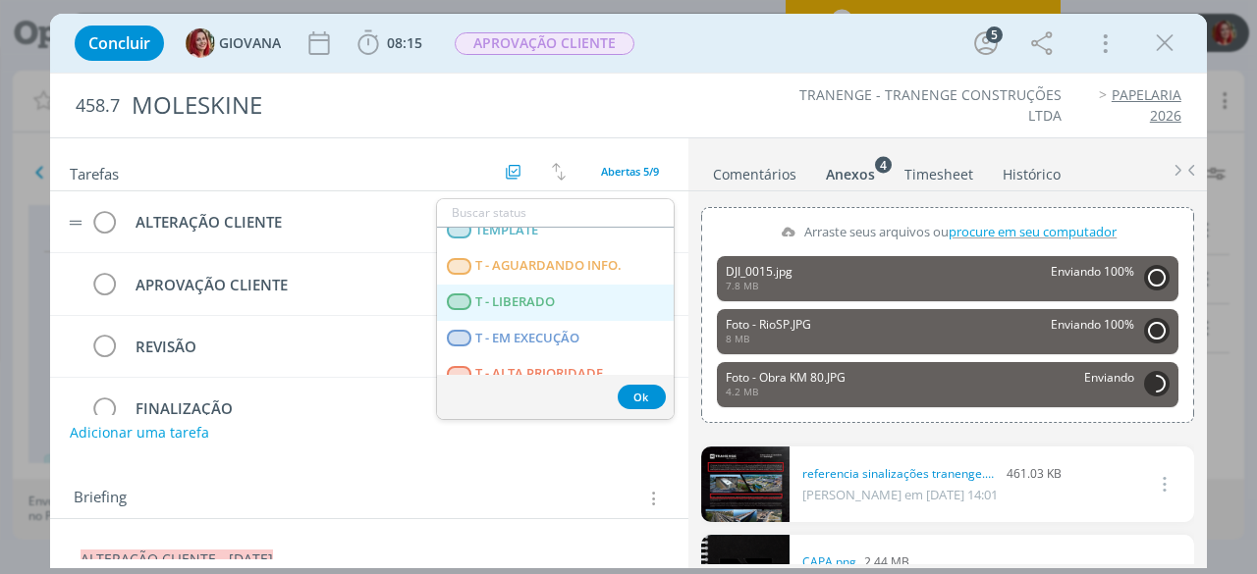
scroll to position [491, 0]
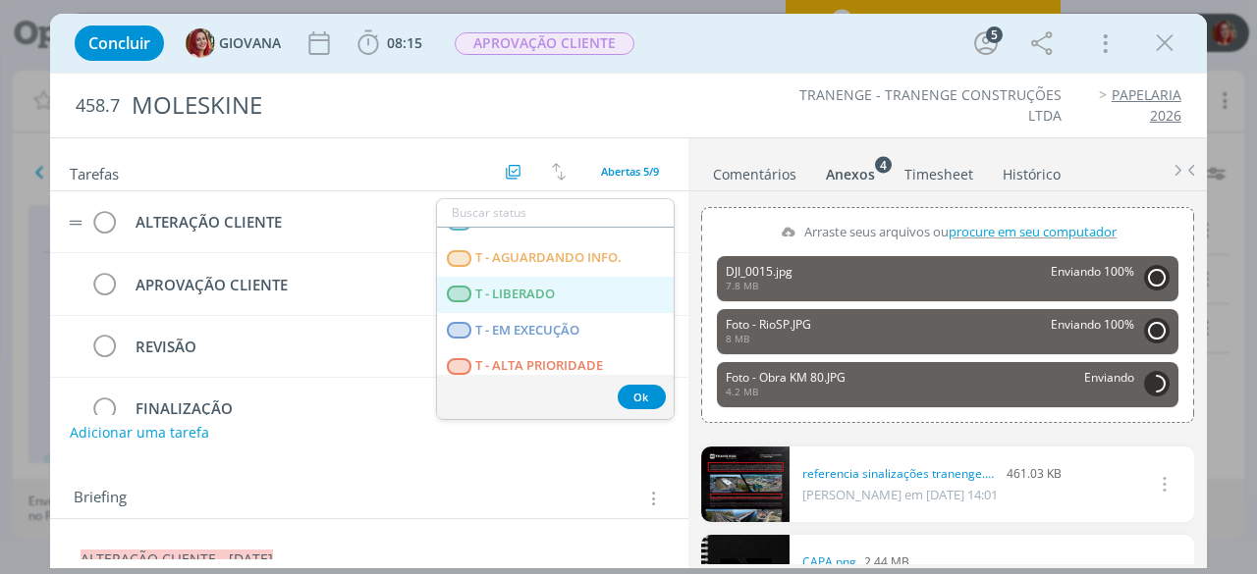
click at [516, 292] on span "T - LIBERADO" at bounding box center [516, 295] width 80 height 16
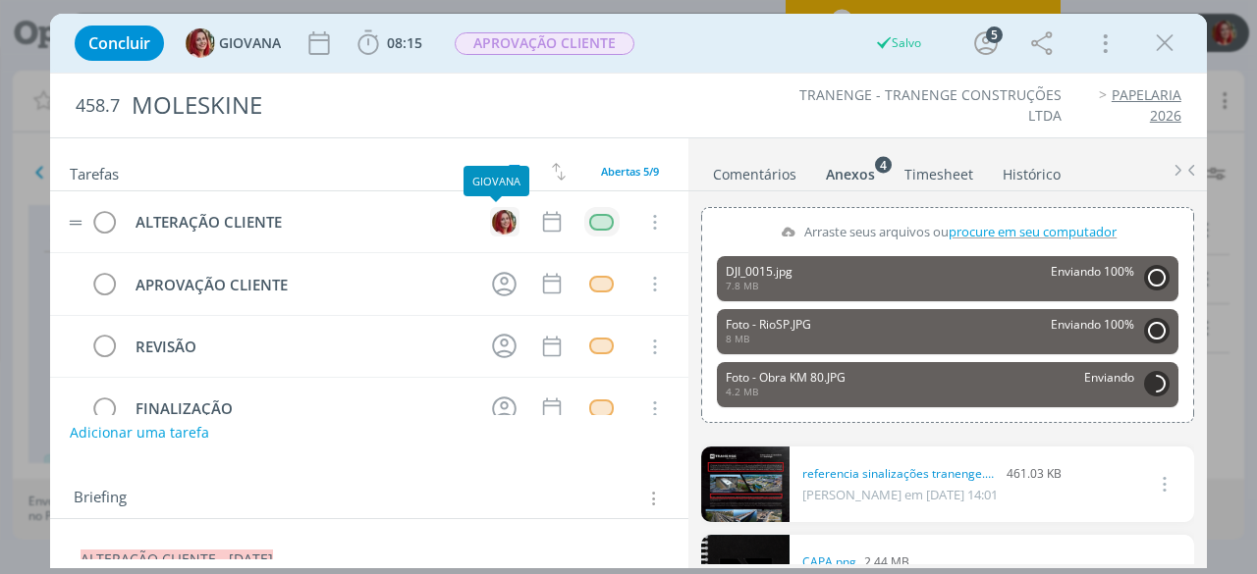
click at [500, 223] on img "dialog" at bounding box center [504, 222] width 25 height 25
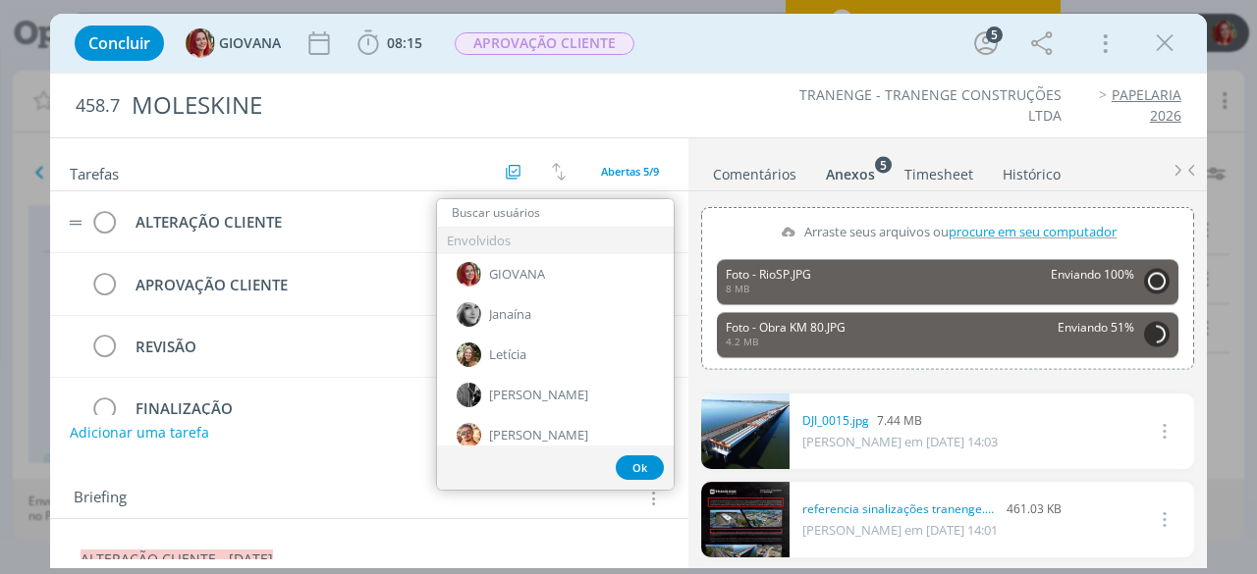
scroll to position [98, 0]
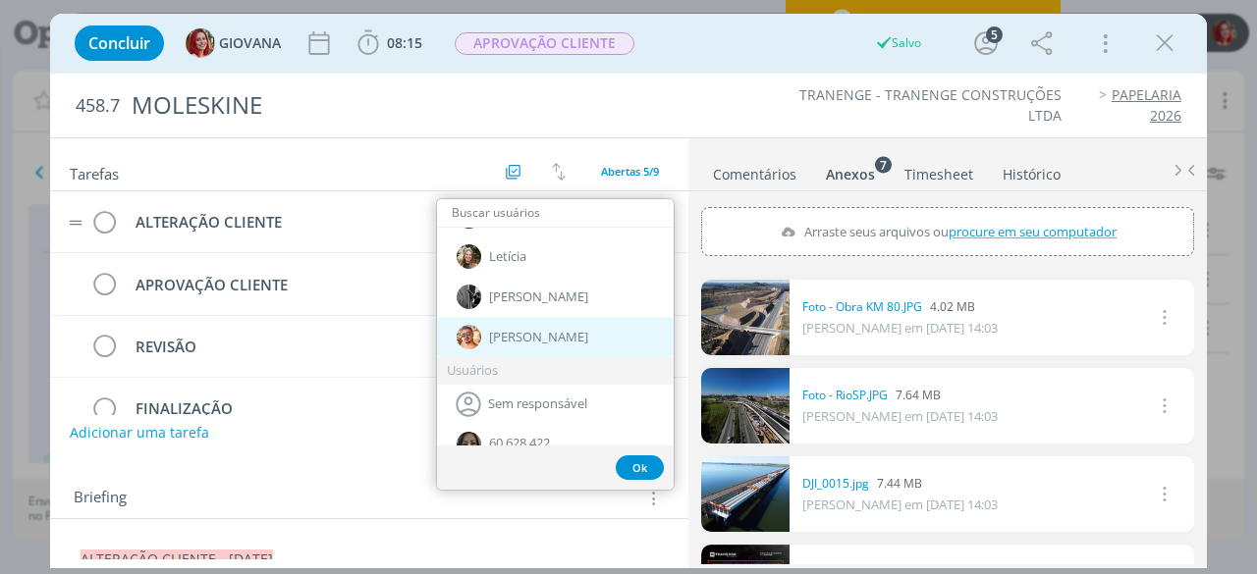
click at [526, 335] on span "[PERSON_NAME]" at bounding box center [538, 338] width 99 height 16
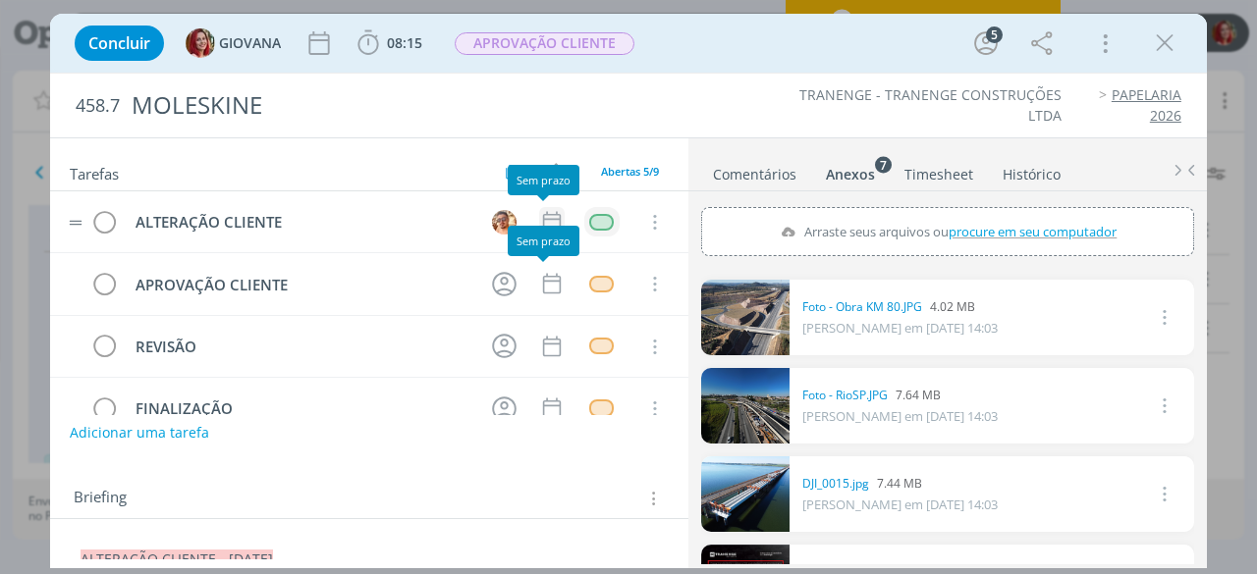
click at [540, 211] on icon "dialog" at bounding box center [552, 222] width 26 height 26
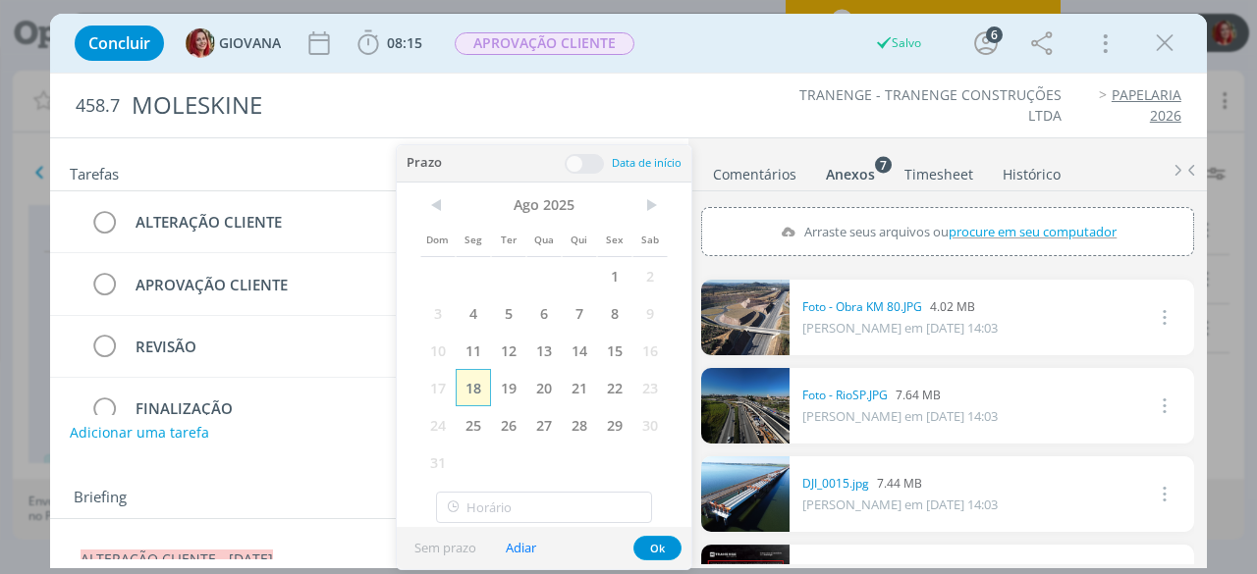
click at [477, 376] on span "18" at bounding box center [473, 387] width 35 height 37
click at [650, 549] on button "Ok" at bounding box center [657, 548] width 48 height 25
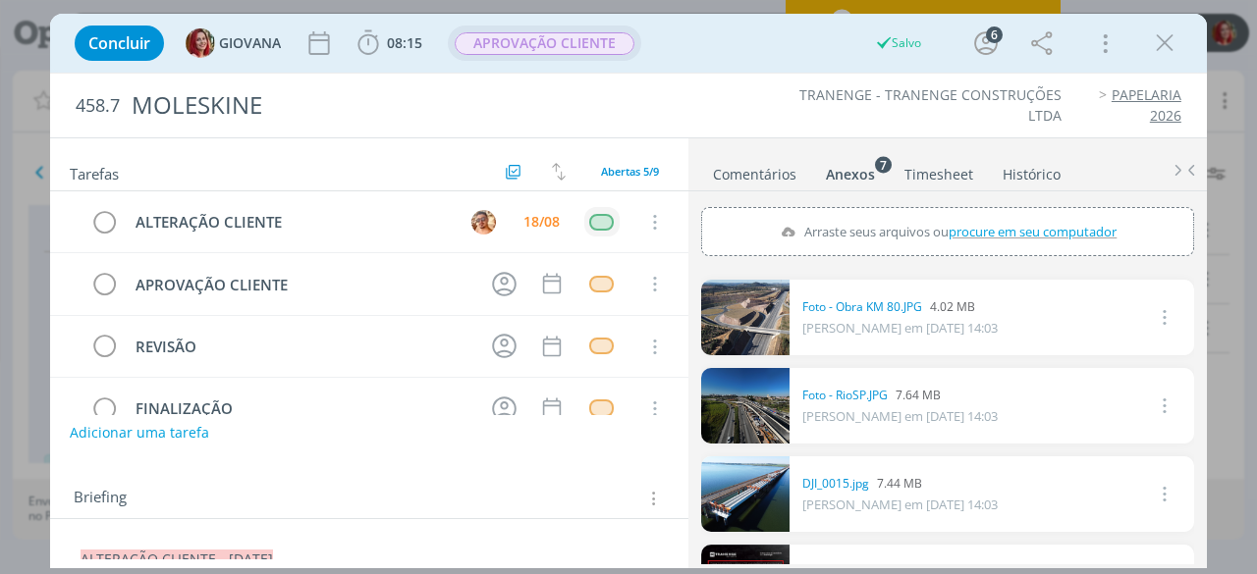
click at [574, 48] on span "APROVAÇÃO CLIENTE" at bounding box center [545, 43] width 180 height 23
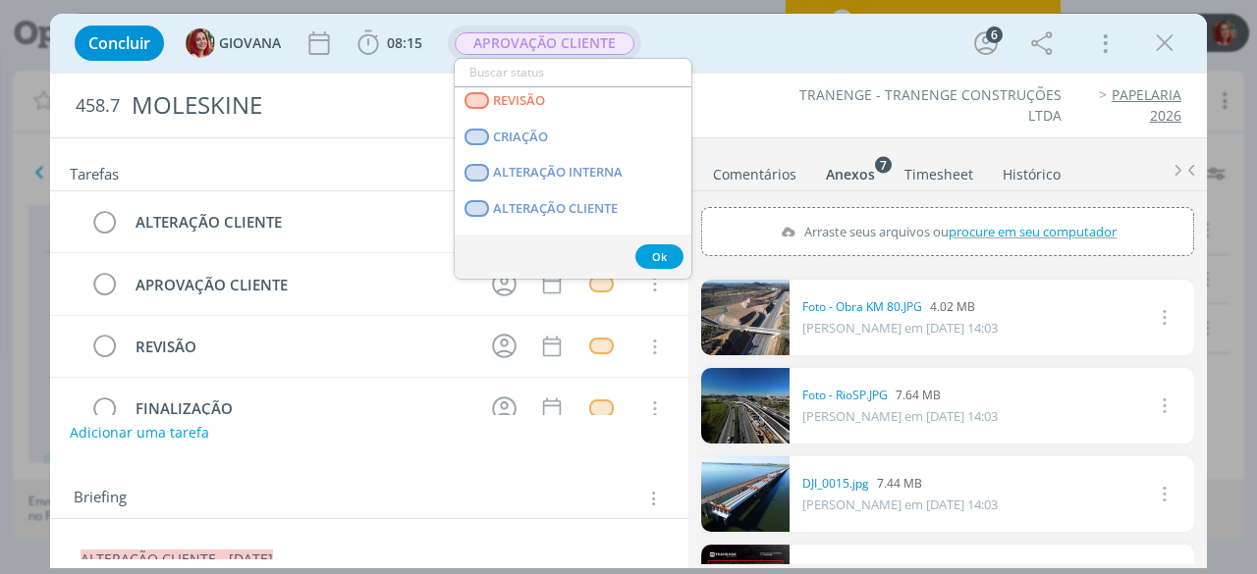
scroll to position [196, 0]
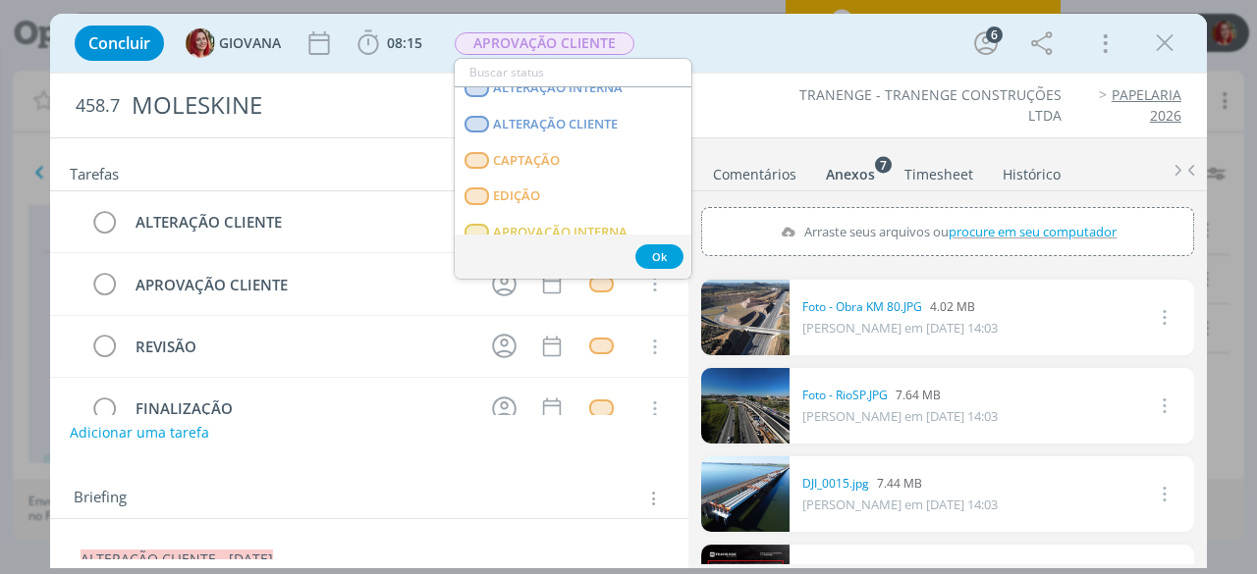
click at [732, 61] on div "Concluir GIOVANA 08:15 Iniciar Apontar Data * 18/08/2025 Horas * 00:00 Tarefa S…" at bounding box center [628, 43] width 1127 height 47
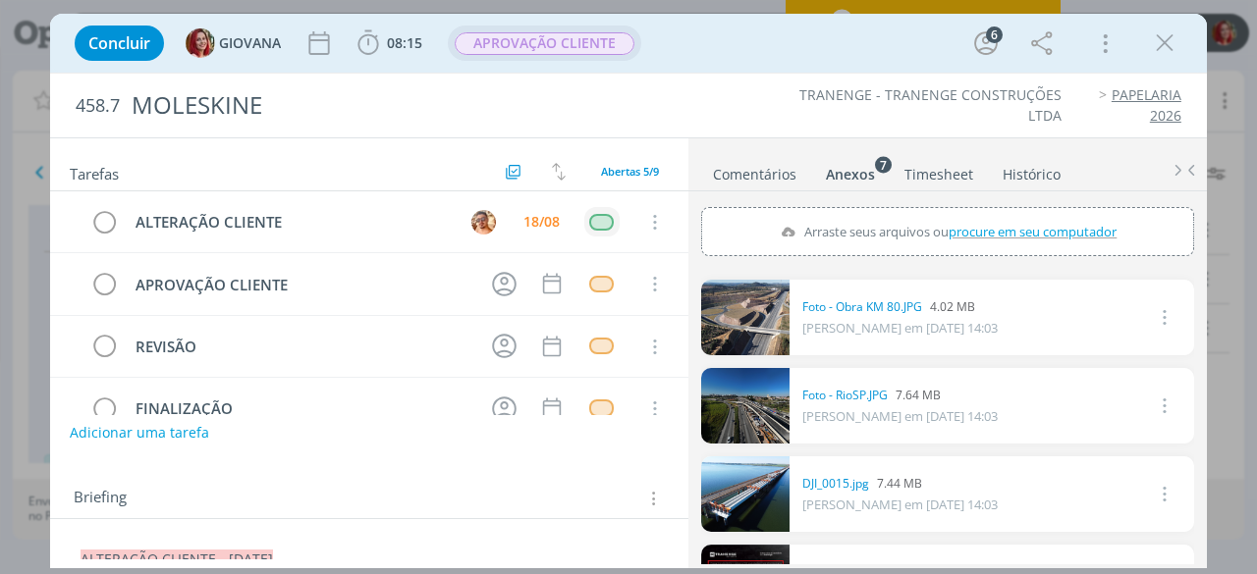
click at [518, 40] on span "APROVAÇÃO CLIENTE" at bounding box center [545, 43] width 180 height 23
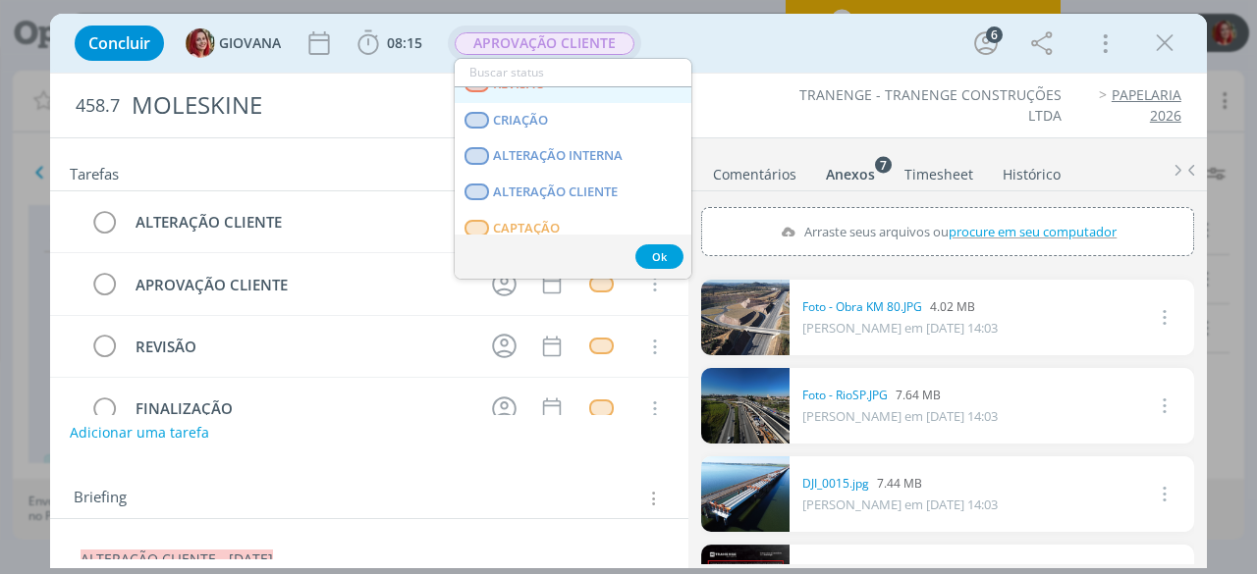
scroll to position [98, 0]
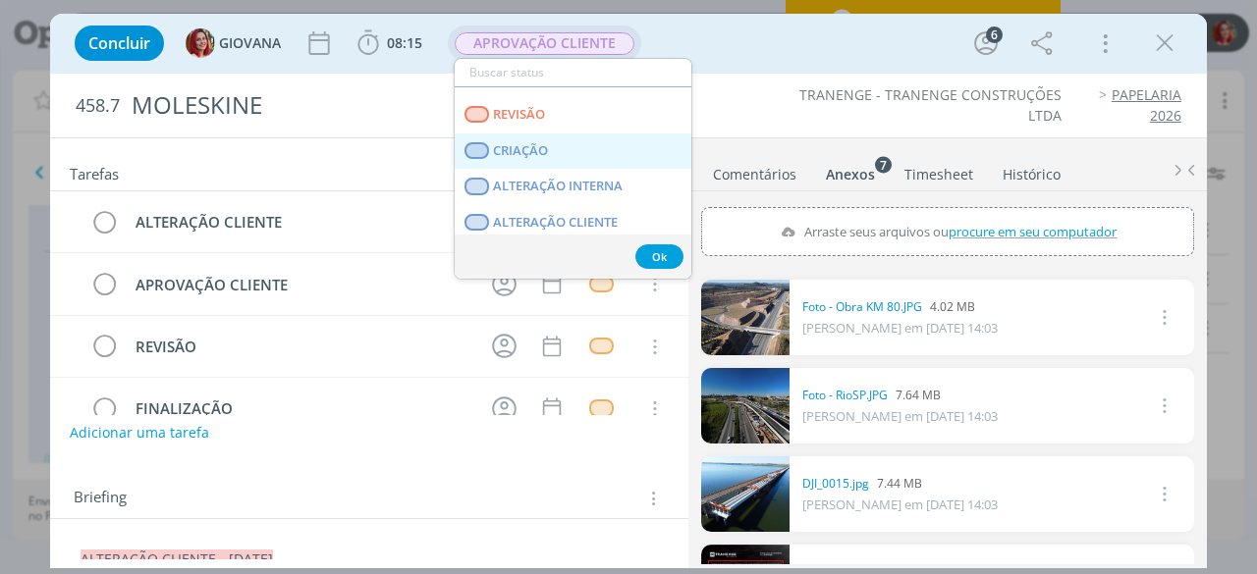
click at [567, 140] on link "CRIAÇÃO" at bounding box center [573, 152] width 237 height 36
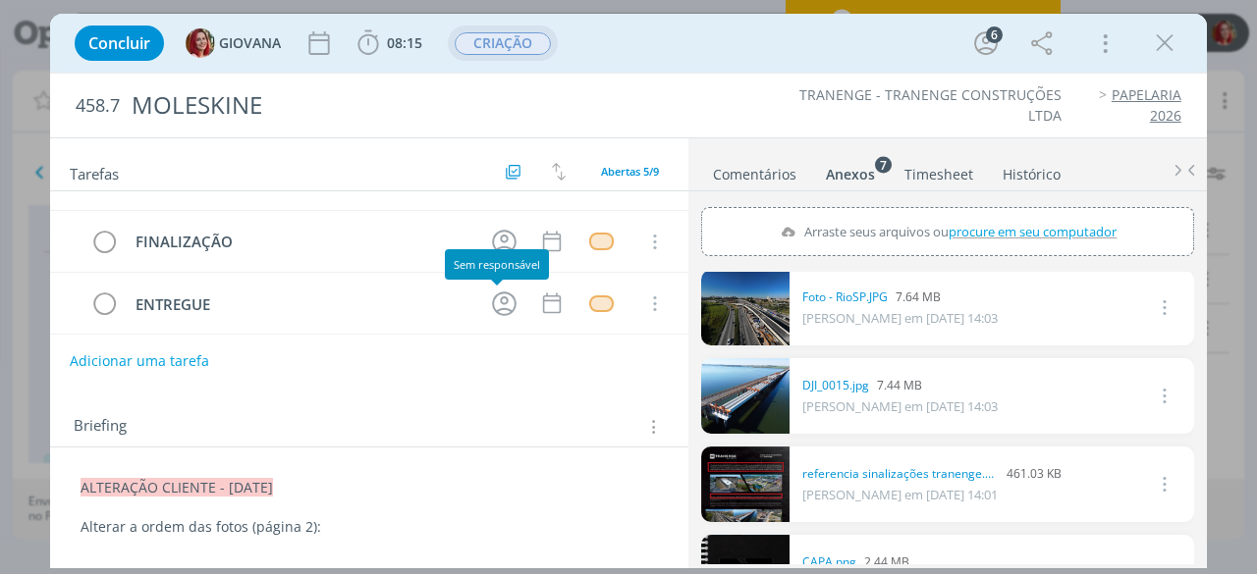
scroll to position [0, 0]
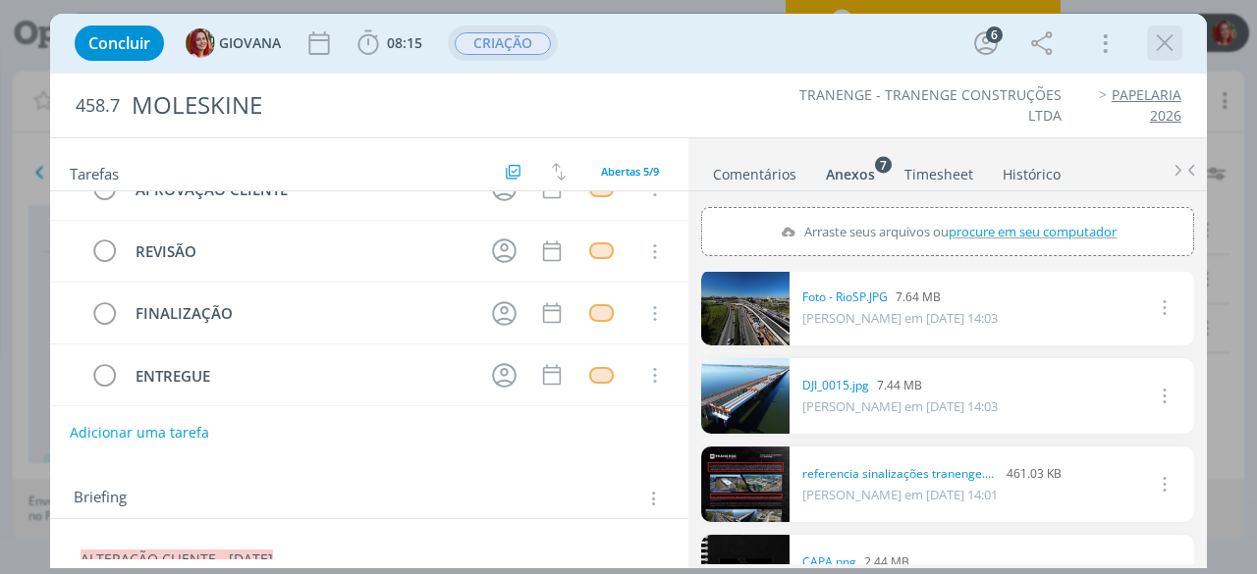
click at [1160, 30] on icon "dialog" at bounding box center [1164, 42] width 29 height 29
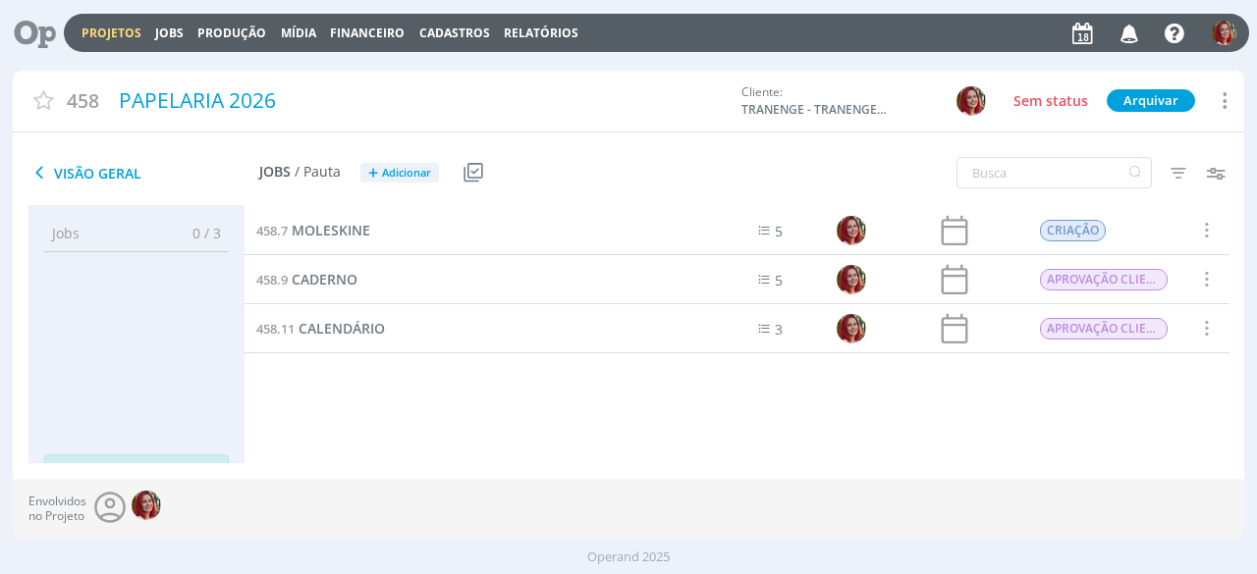
click at [37, 25] on icon at bounding box center [28, 33] width 40 height 38
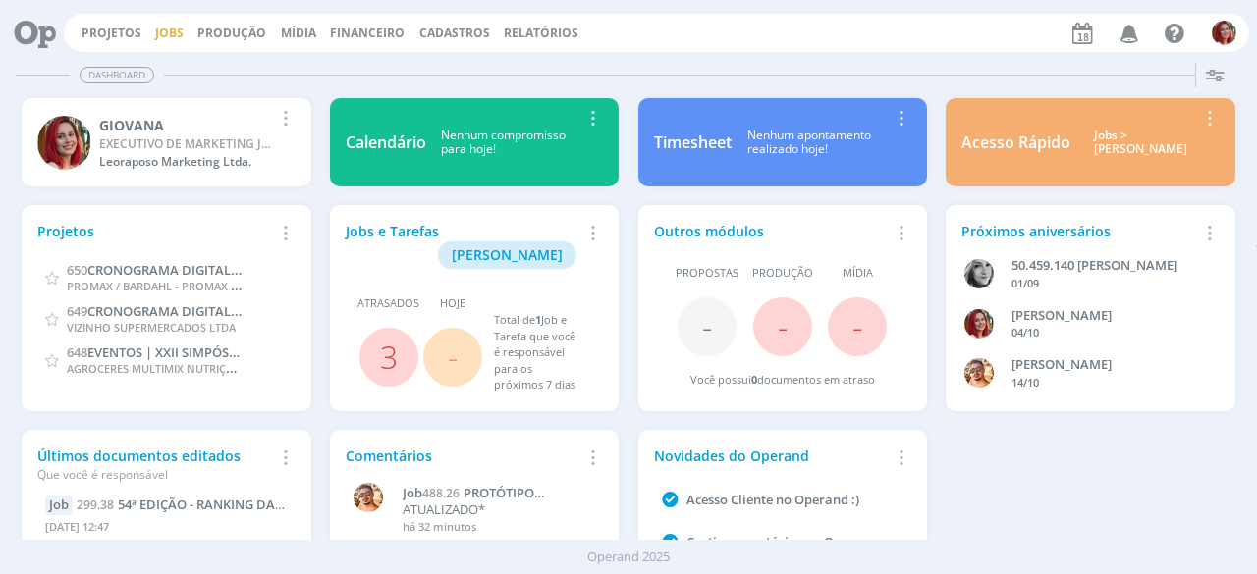
click at [166, 31] on link "Jobs" at bounding box center [169, 33] width 28 height 17
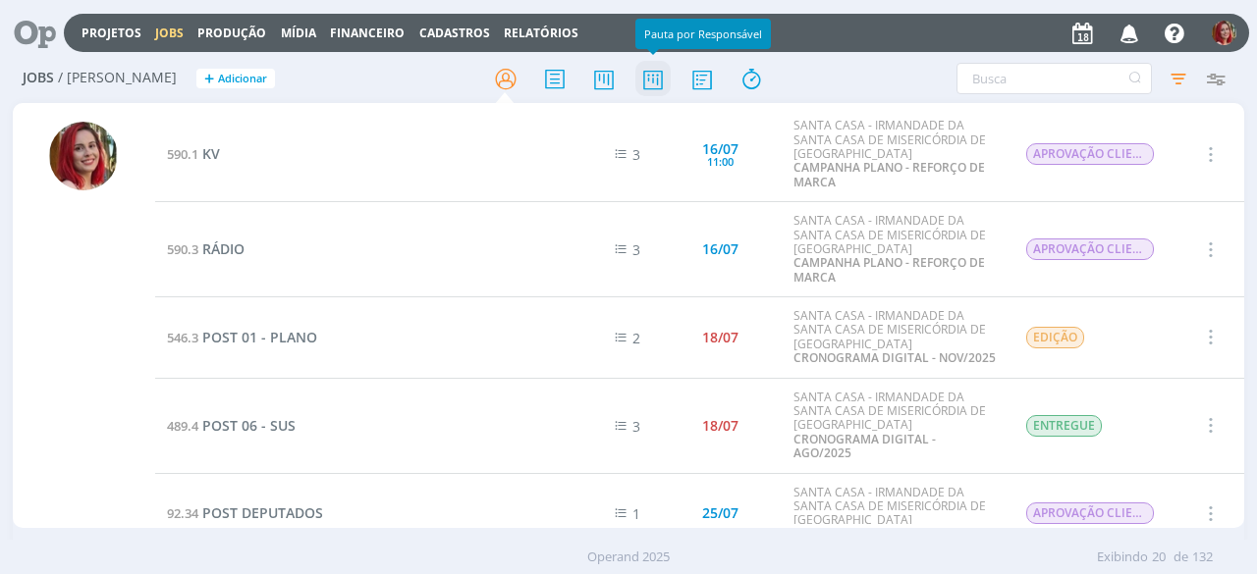
click at [663, 77] on icon at bounding box center [652, 79] width 35 height 38
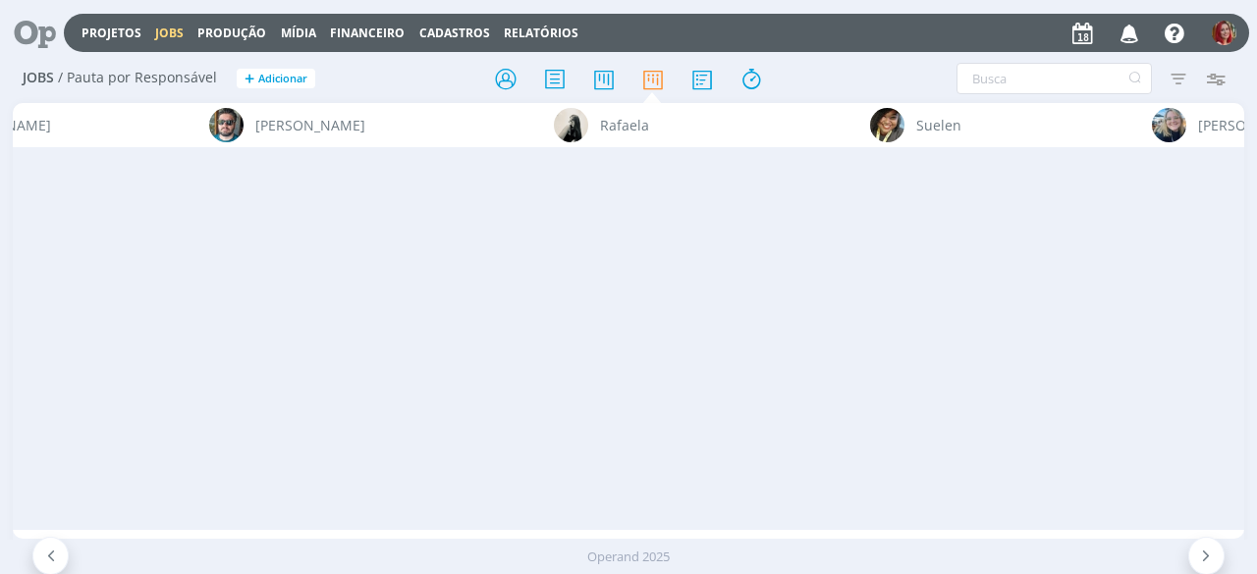
scroll to position [0, 7266]
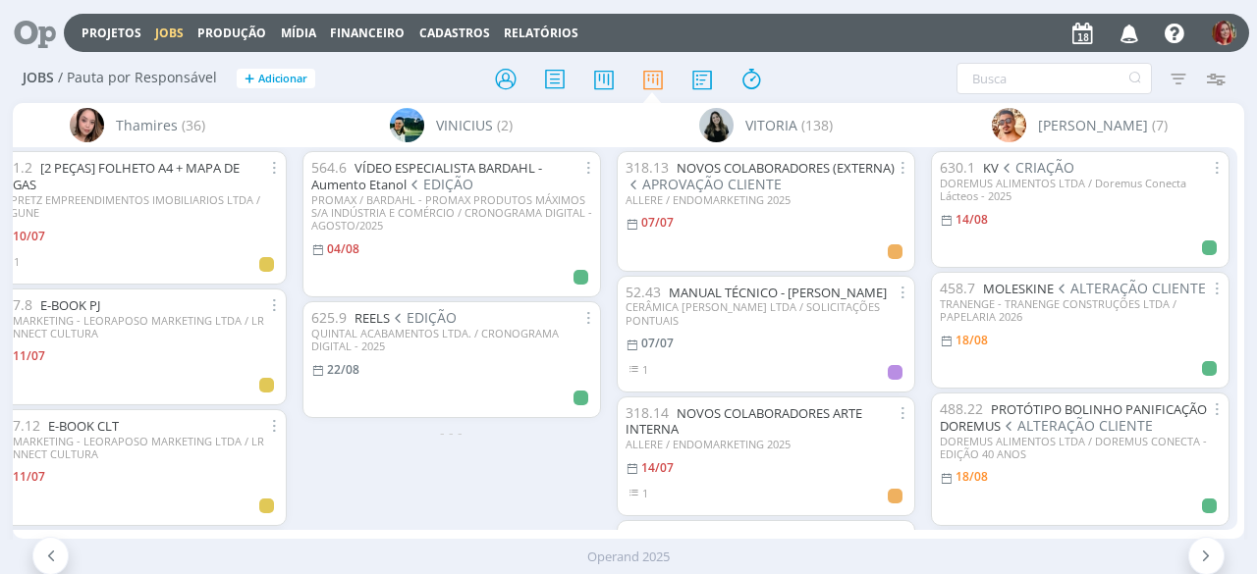
drag, startPoint x: 1130, startPoint y: 539, endPoint x: 1109, endPoint y: 540, distance: 20.6
click at [1109, 540] on div "Projetos Jobs Produção [GEOGRAPHIC_DATA] Financeiro Cadastros Relatórios Notifi…" at bounding box center [628, 287] width 1257 height 574
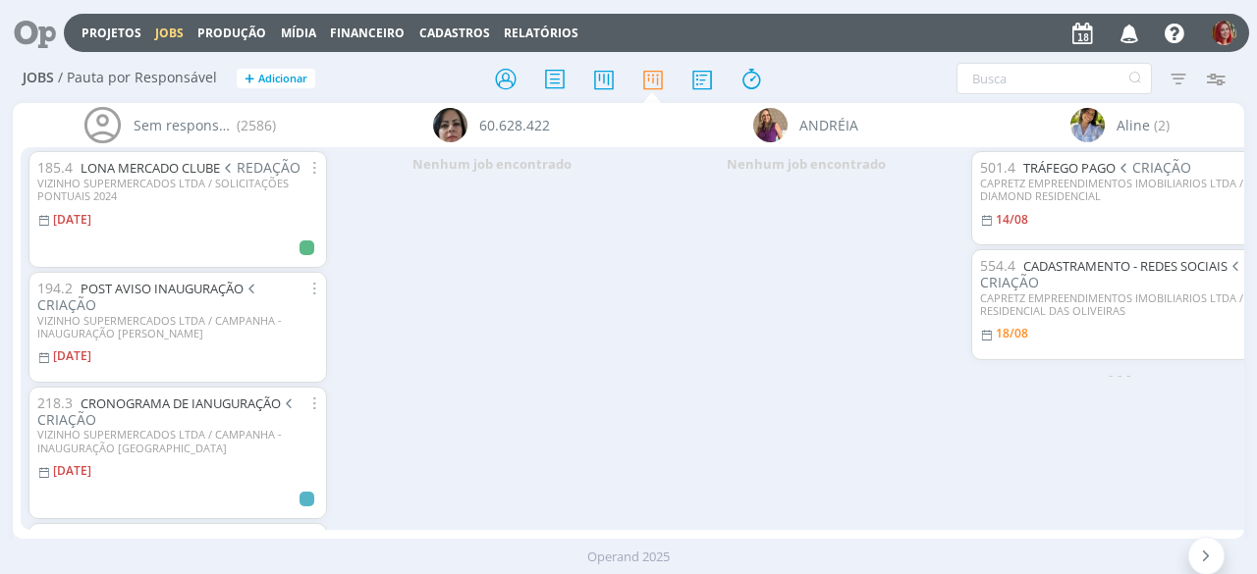
scroll to position [0, 7234]
